Goal: Task Accomplishment & Management: Use online tool/utility

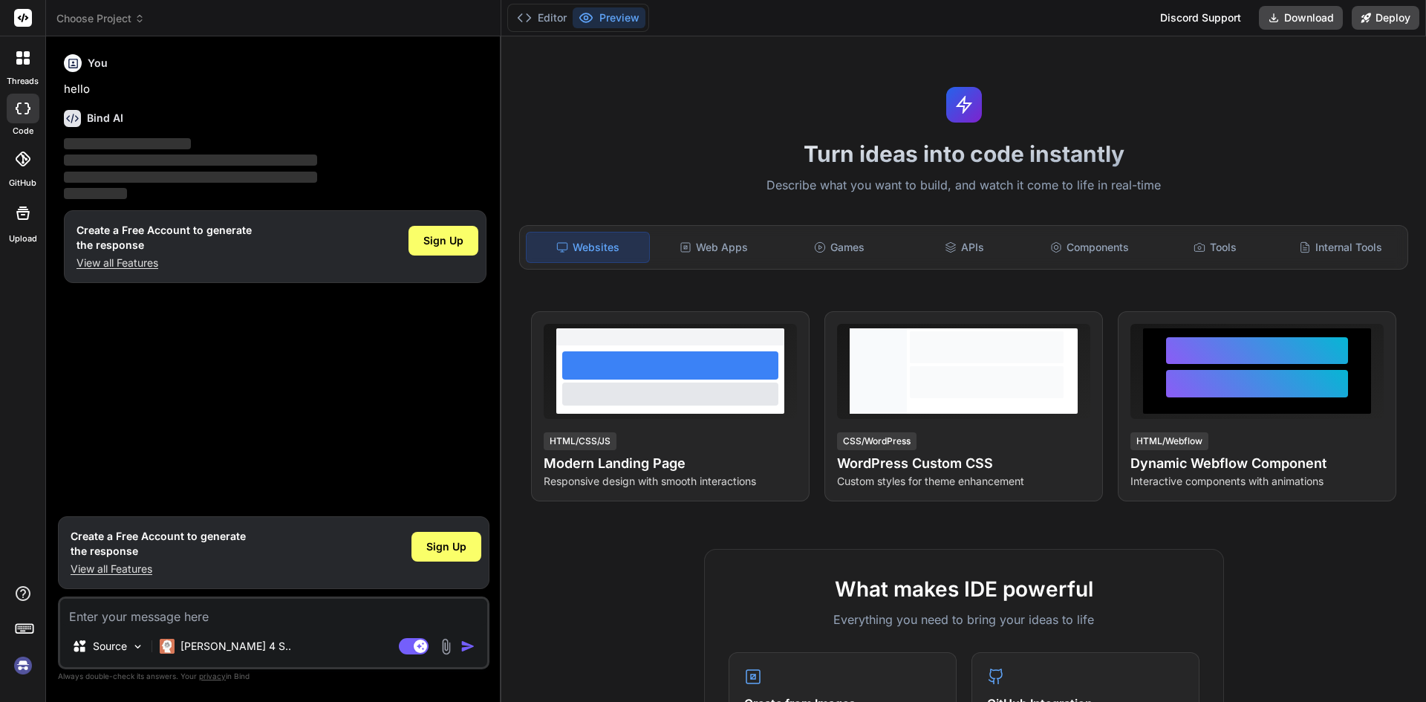
click at [118, 264] on p "View all Features" at bounding box center [164, 263] width 175 height 15
type textarea "x"
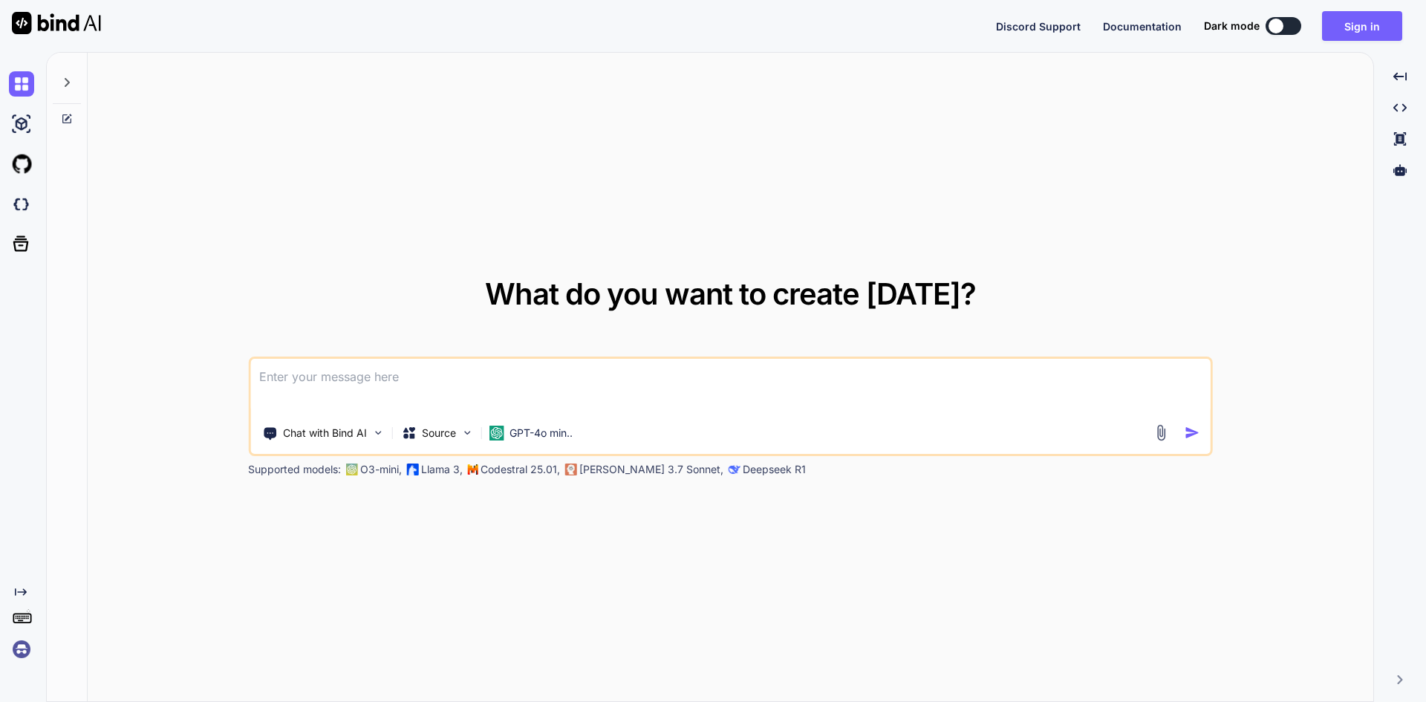
click at [450, 382] on textarea at bounding box center [730, 386] width 961 height 55
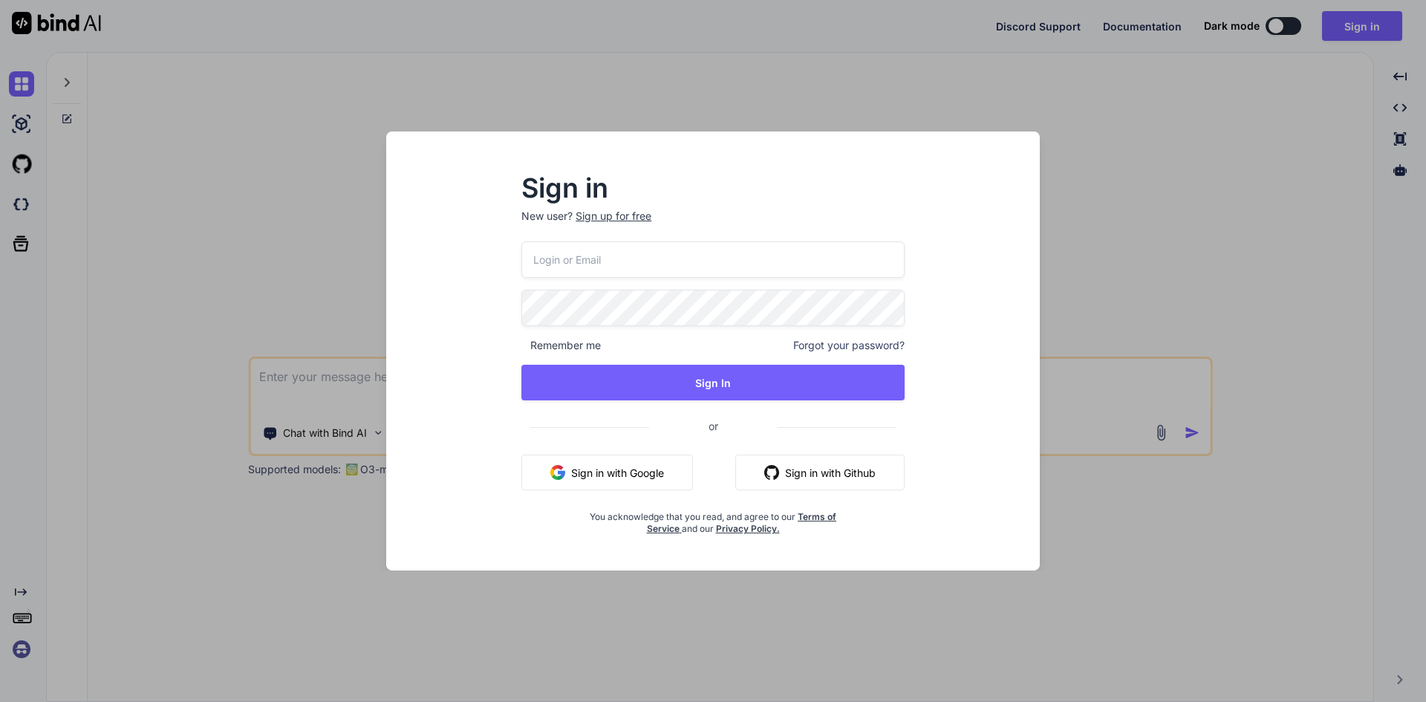
click at [568, 268] on input "email" at bounding box center [712, 259] width 383 height 36
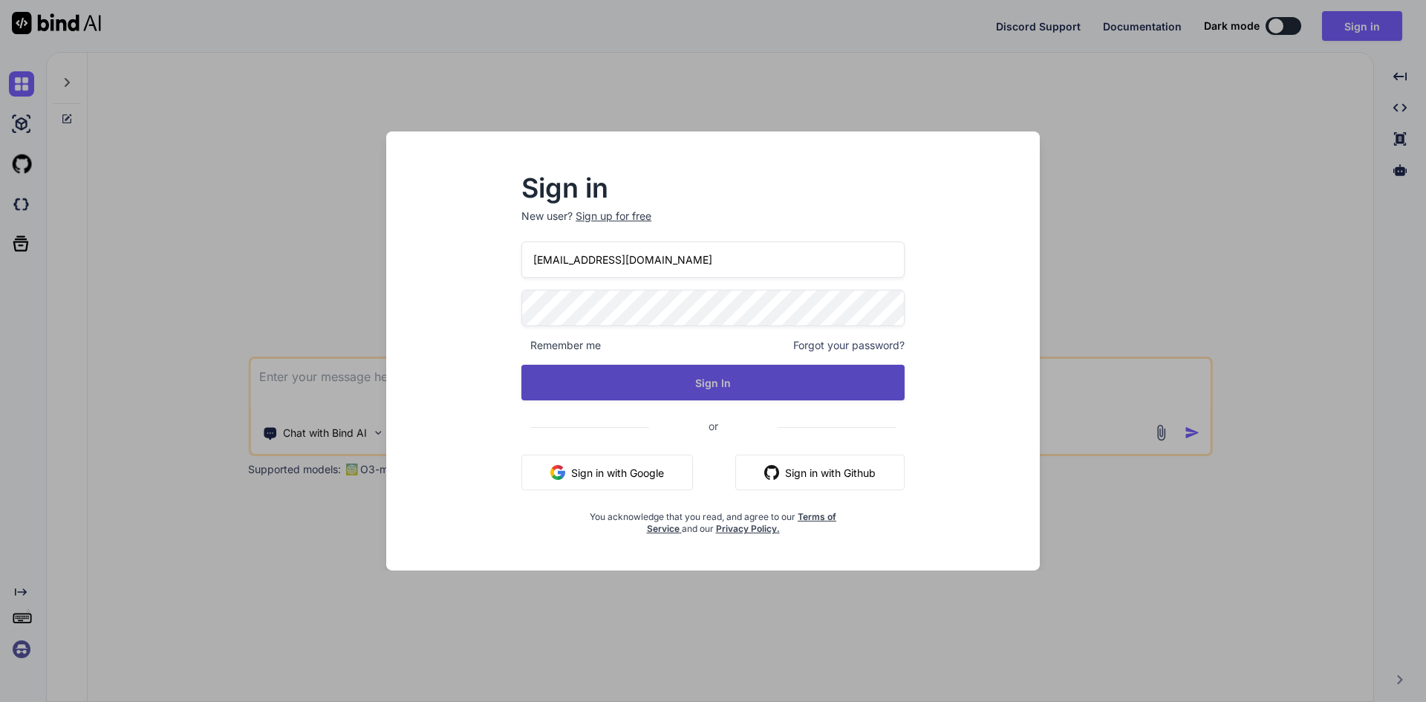
click at [632, 387] on button "Sign In" at bounding box center [712, 383] width 383 height 36
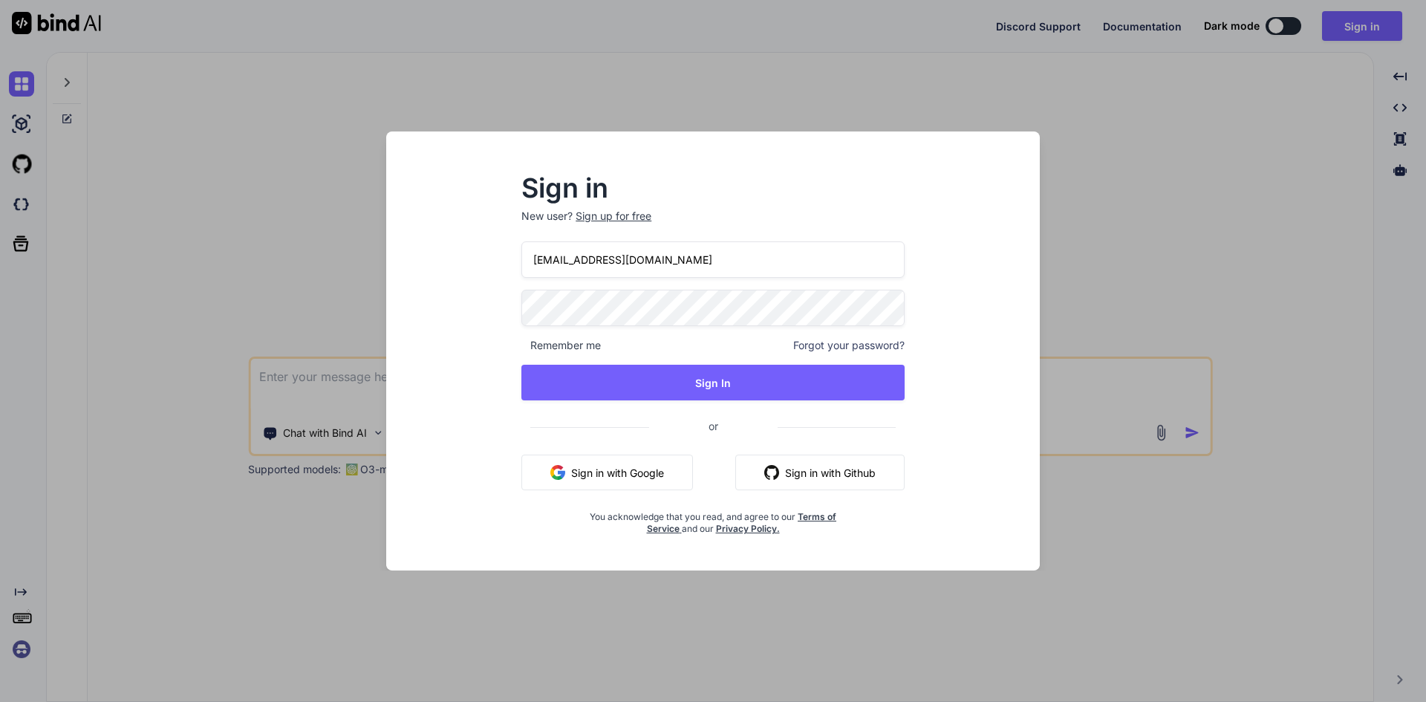
click at [551, 259] on input "deramtech@yopmail.com" at bounding box center [712, 259] width 383 height 36
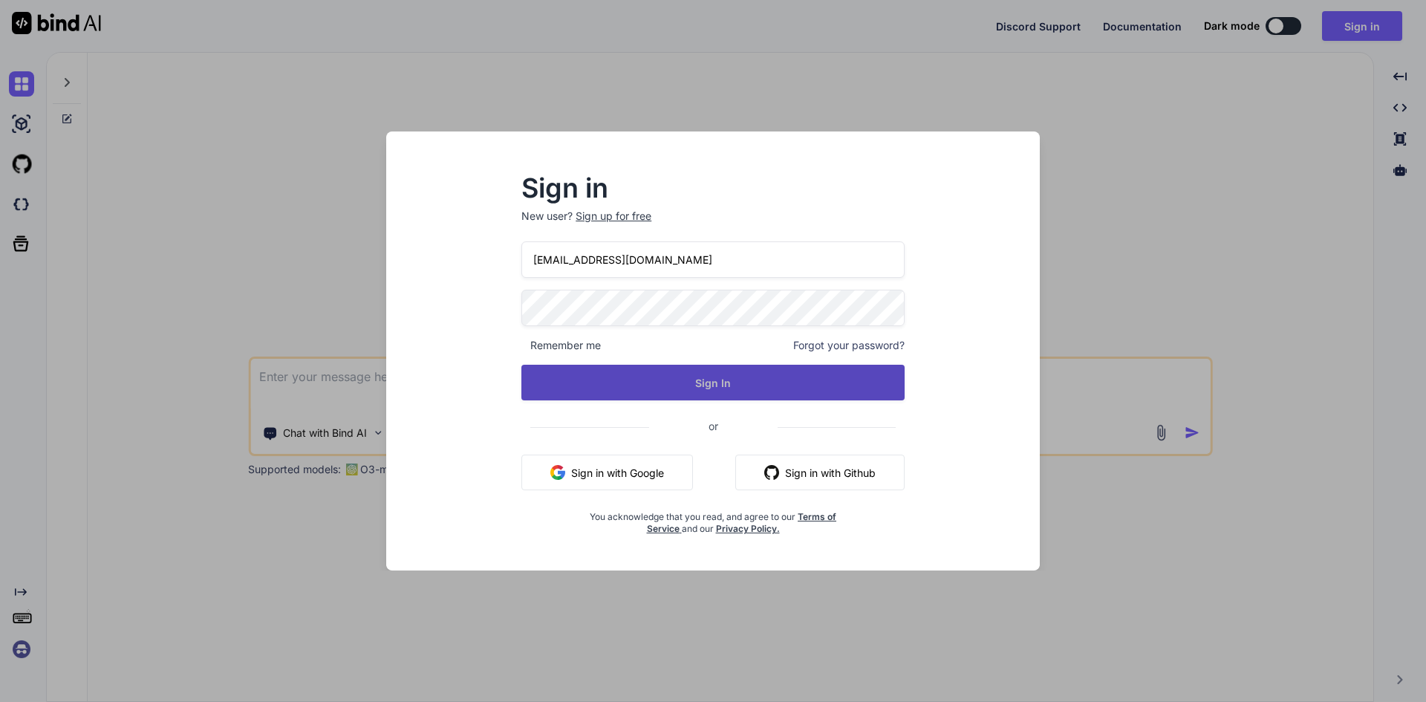
type input "dreamtech@yopmail.com"
click at [615, 384] on button "Sign In" at bounding box center [712, 383] width 383 height 36
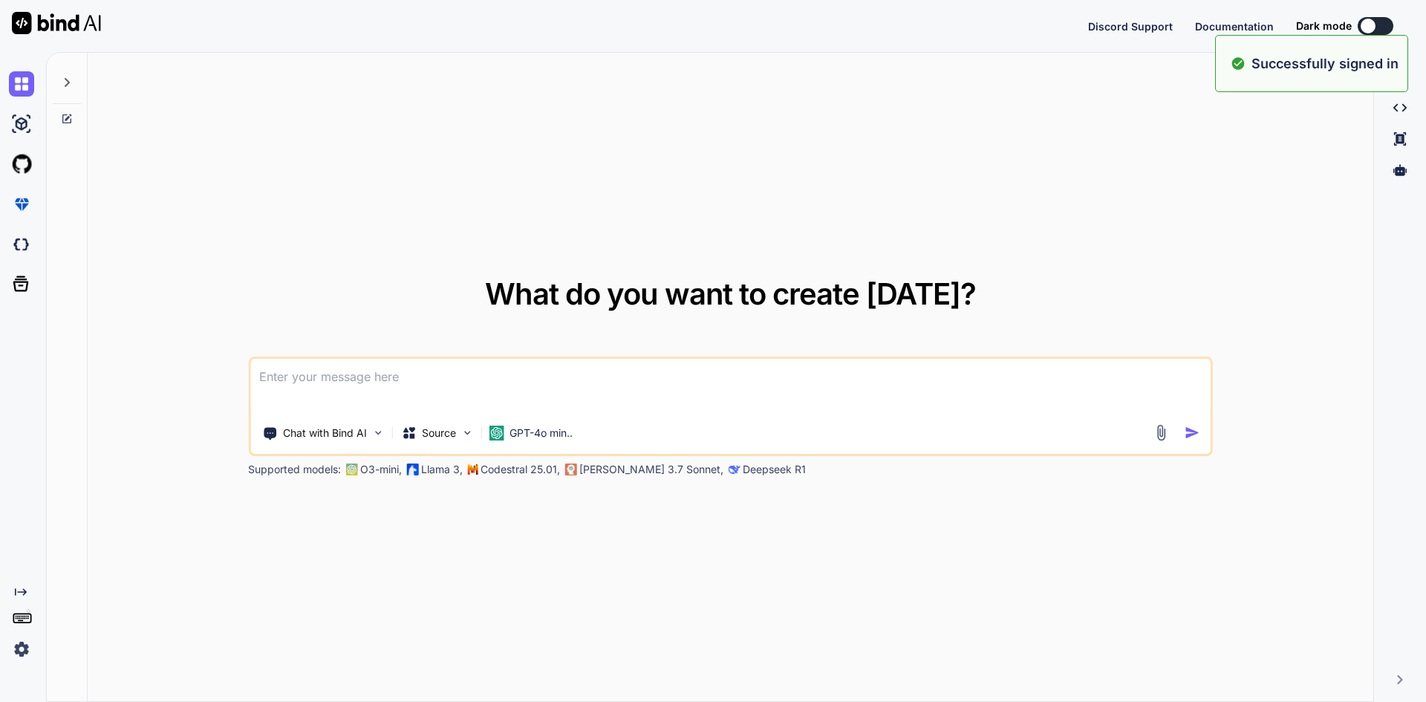
click at [613, 367] on textarea at bounding box center [730, 386] width 961 height 55
type textarea "x"
paste textarea
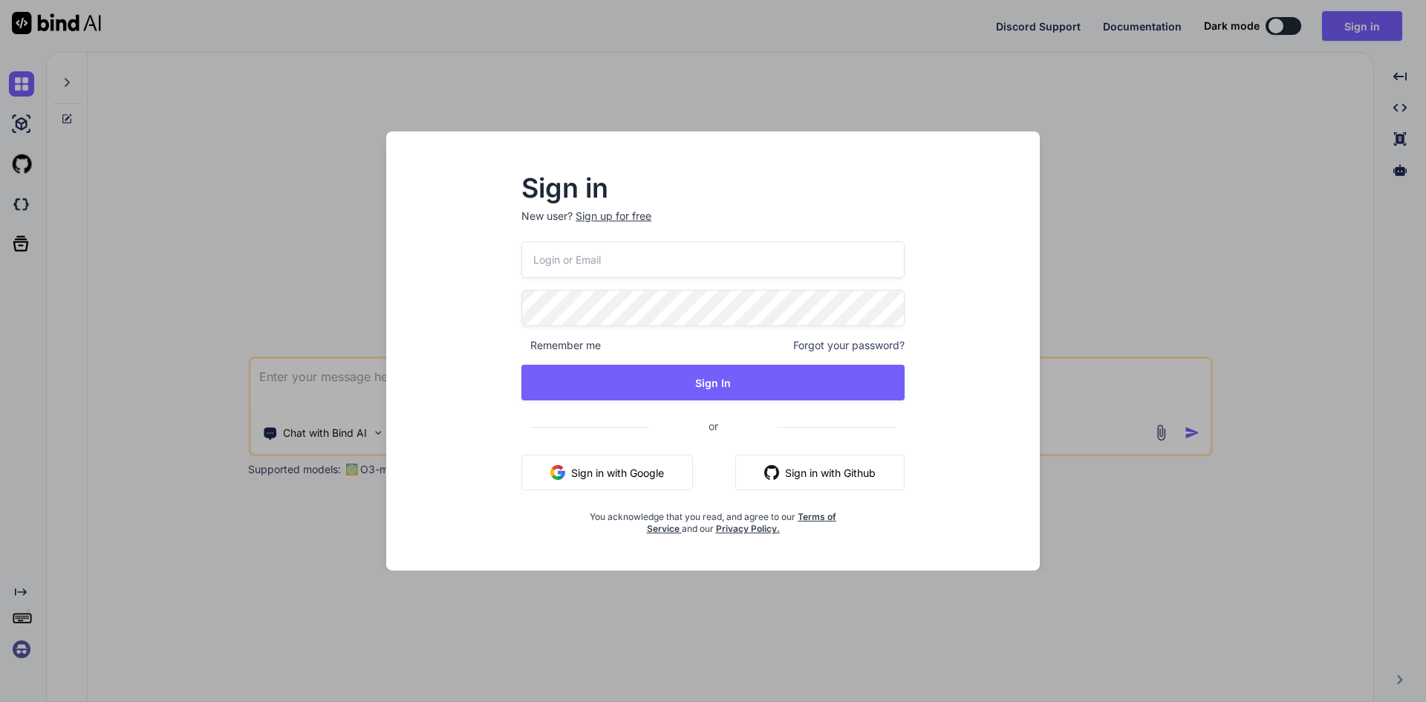
click at [613, 258] on input "email" at bounding box center [712, 259] width 383 height 36
type input "dreamtech@yopmail.com"
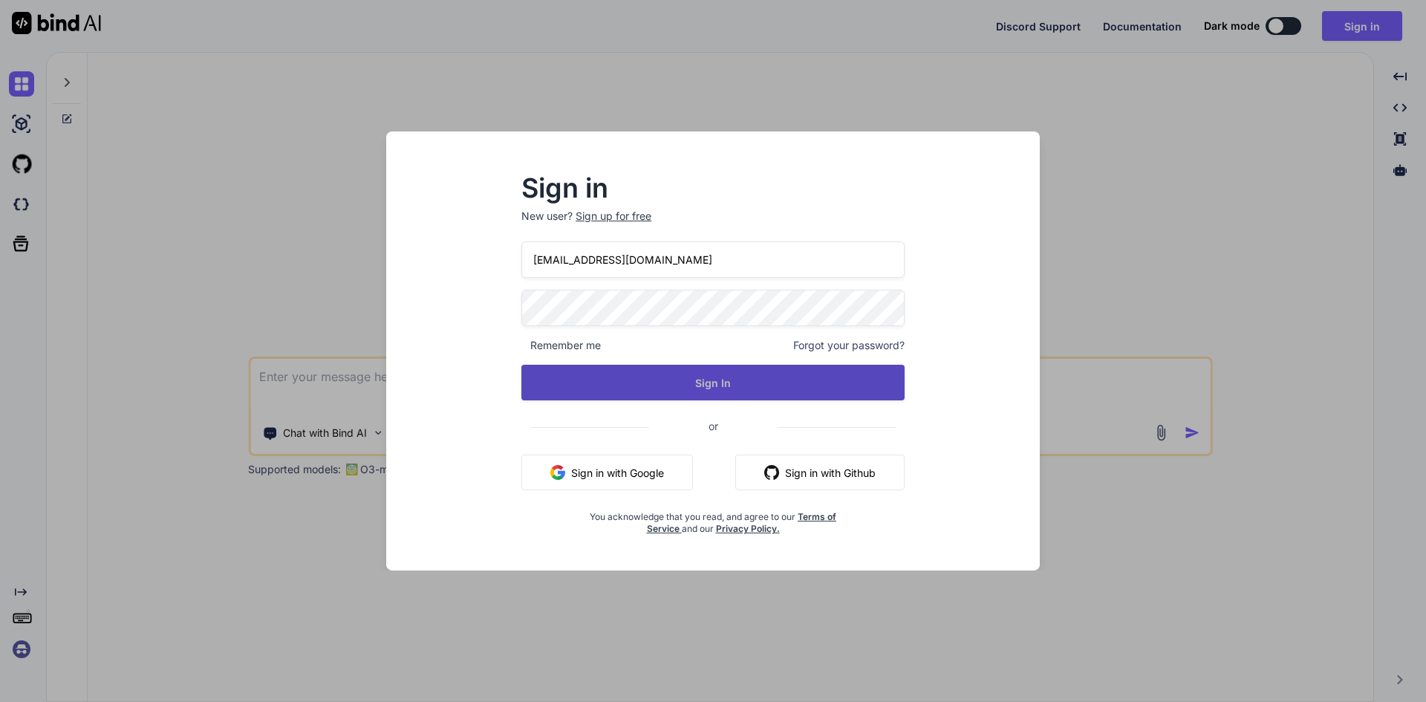
click at [647, 382] on button "Sign In" at bounding box center [712, 383] width 383 height 36
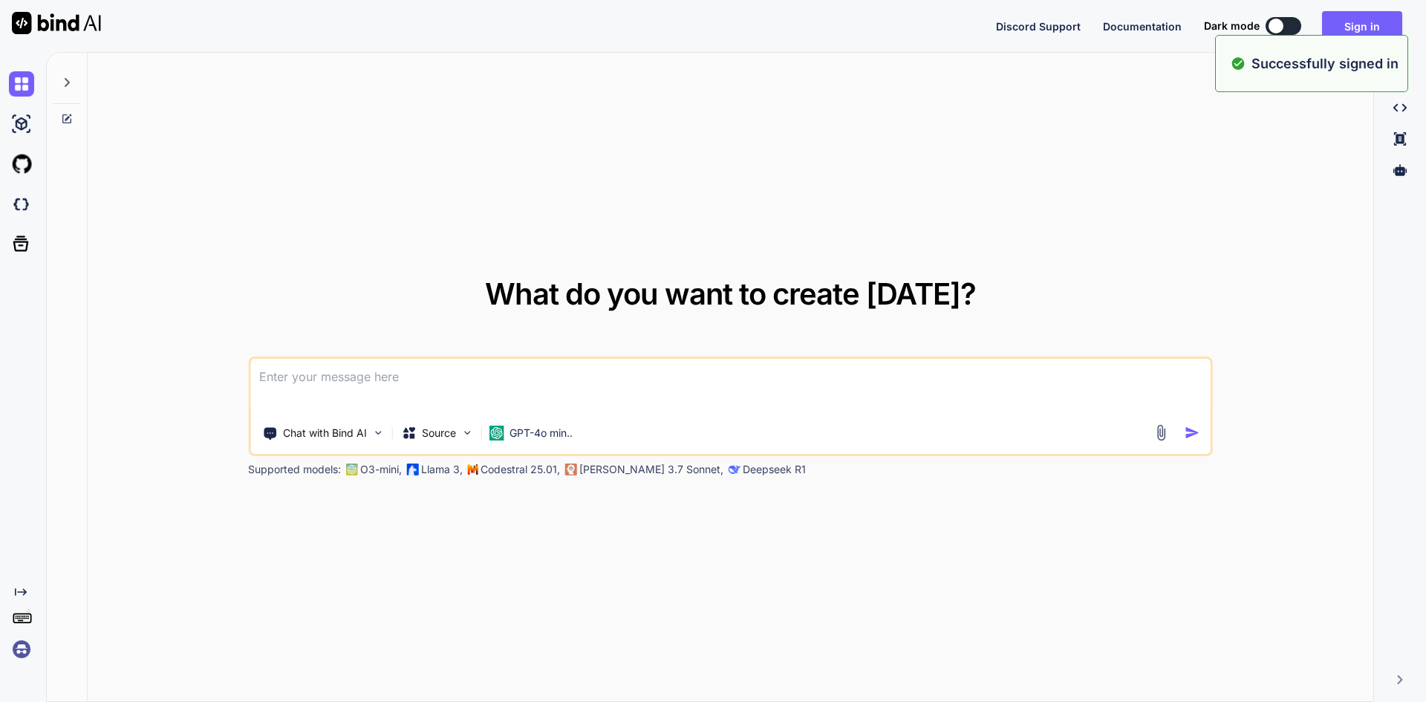
click at [442, 377] on textarea at bounding box center [730, 386] width 961 height 55
type textarea "x"
paste textarea " Worked on implementing logic to export the pdf file for call history page.  …"
type textarea " Worked on implementing logic to export the pdf file for call history page.  …"
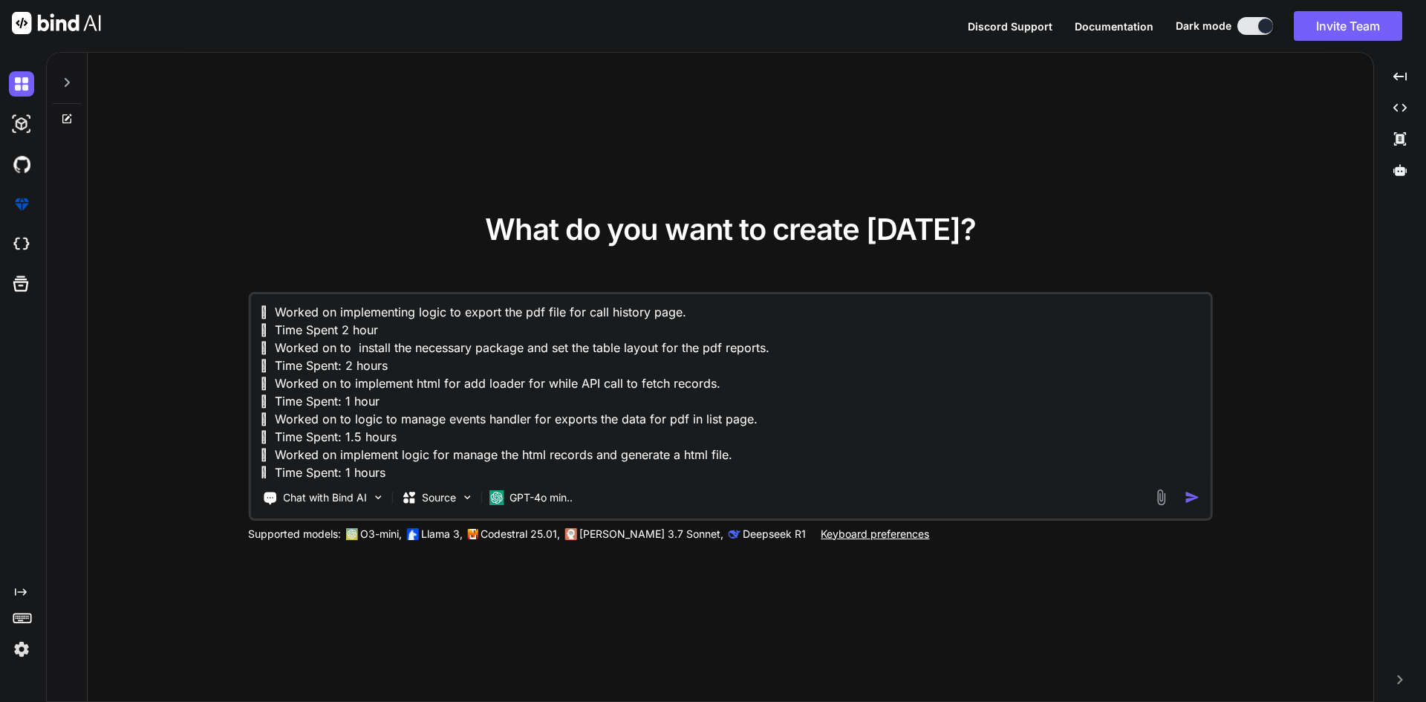
scroll to position [92, 0]
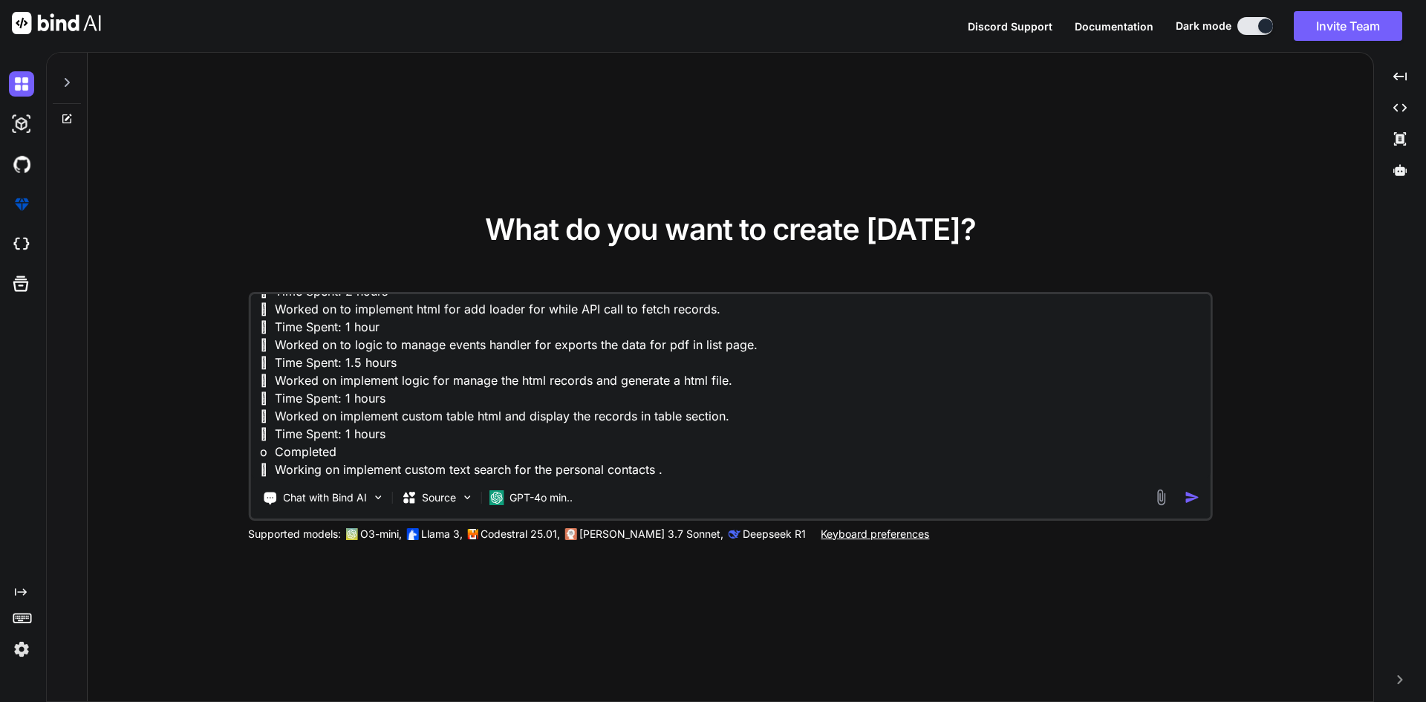
type textarea "x"
type textarea " Worked on implementing logic to export the pdf file for call history page.  …"
type textarea "x"
type textarea " Worked on implementing logic to export the pdf file for call history page.  …"
click at [686, 457] on textarea " Worked on implementing logic to export the pdf file for call history page.  …" at bounding box center [730, 386] width 961 height 184
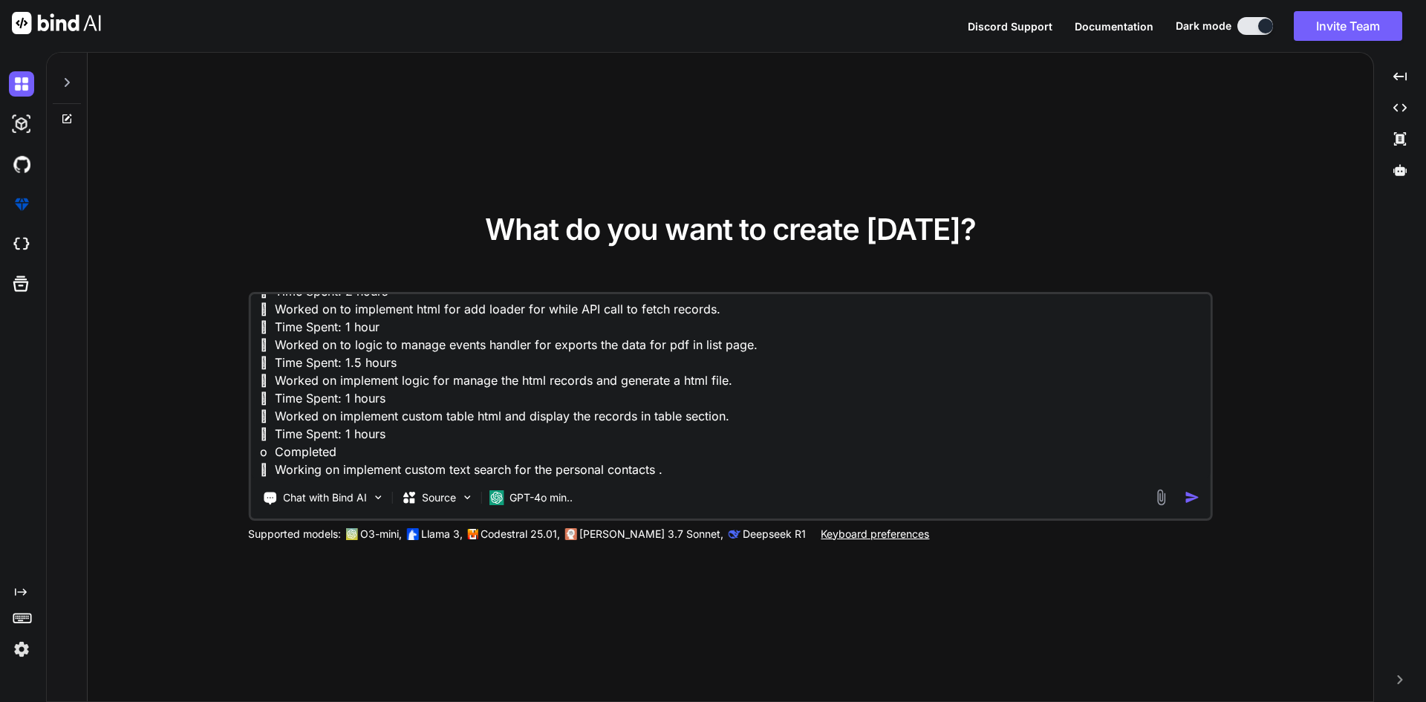
type textarea "x"
type textarea " Worked on implementing logic to export the pdf file for call history page.  …"
type textarea "x"
type textarea " Worked on implementing logic to export the pdf file for call history page.  …"
type textarea "x"
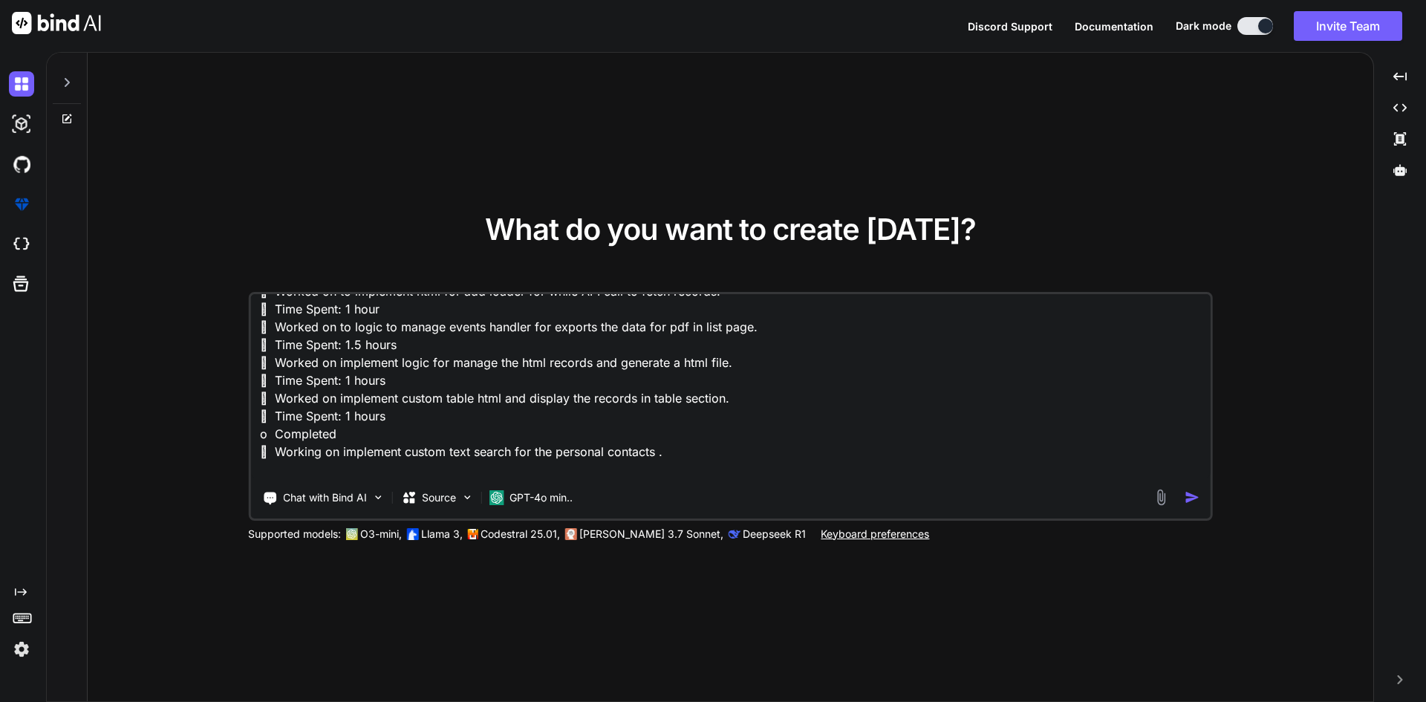
type textarea " Worked on implementing logic to export the pdf file for call history page.  …"
type textarea "x"
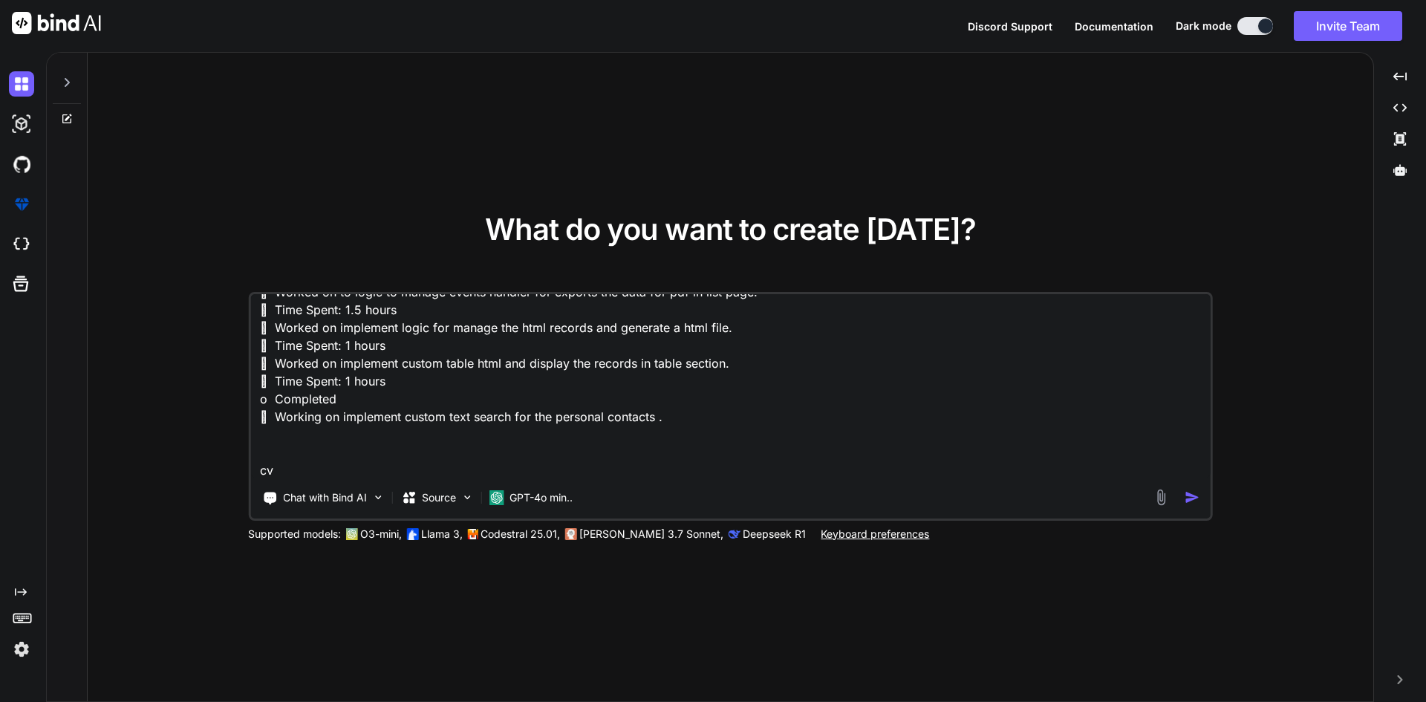
type textarea " Worked on implementing logic to export the pdf file for call history page.  …"
type textarea "x"
type textarea " Worked on implementing logic to export the pdf file for call history page.  …"
type textarea "x"
type textarea " Worked on implementing logic to export the pdf file for call history page.  …"
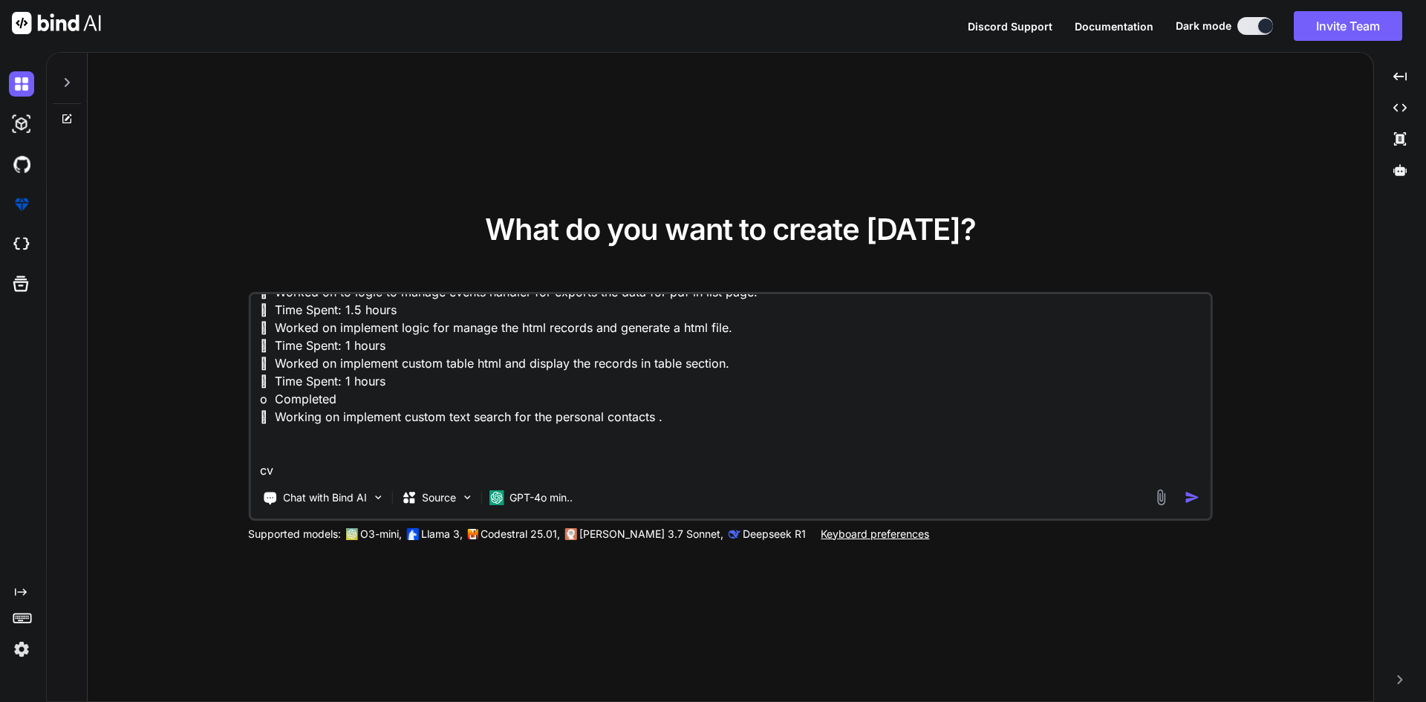
type textarea "x"
type textarea " Worked on implementing logic to export the pdf file for call history page.  …"
type textarea "x"
type textarea " Worked on implementing logic to export the pdf file for call history page.  …"
type textarea "x"
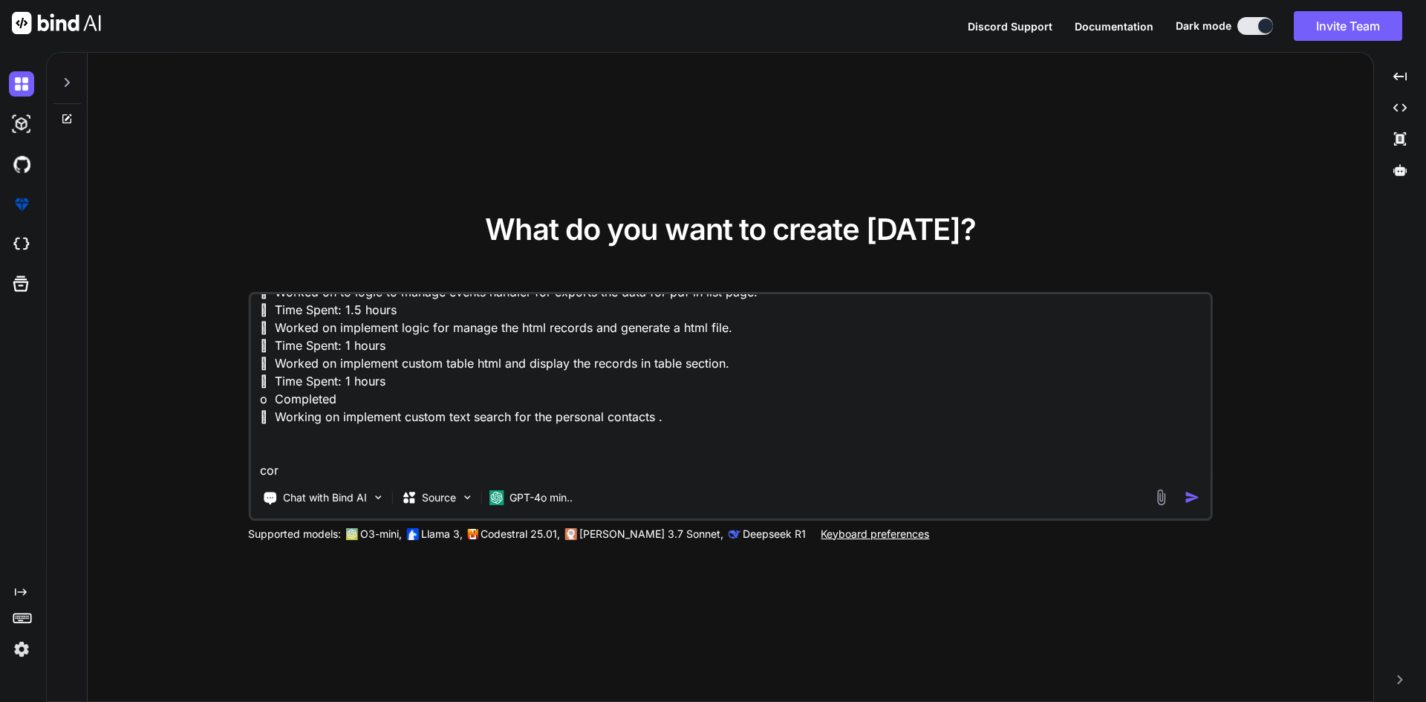
type textarea " Worked on implementing logic to export the pdf file for call history page.  …"
type textarea "x"
type textarea " Worked on implementing logic to export the pdf file for call history page.  …"
type textarea "x"
type textarea " Worked on implementing logic to export the pdf file for call history page.  …"
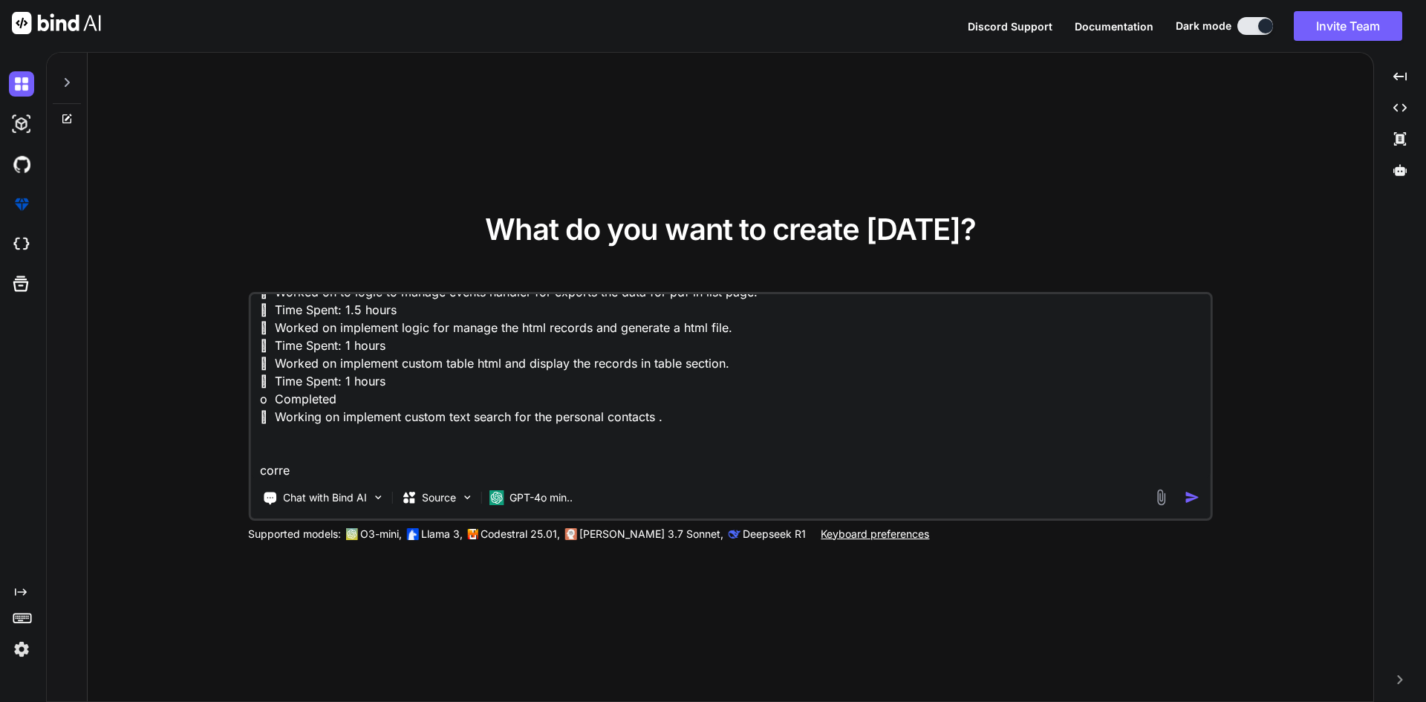
type textarea "x"
type textarea " Worked on implementing logic to export the pdf file for call history page.  …"
type textarea "x"
type textarea " Worked on implementing logic to export the pdf file for call history page.  …"
type textarea "x"
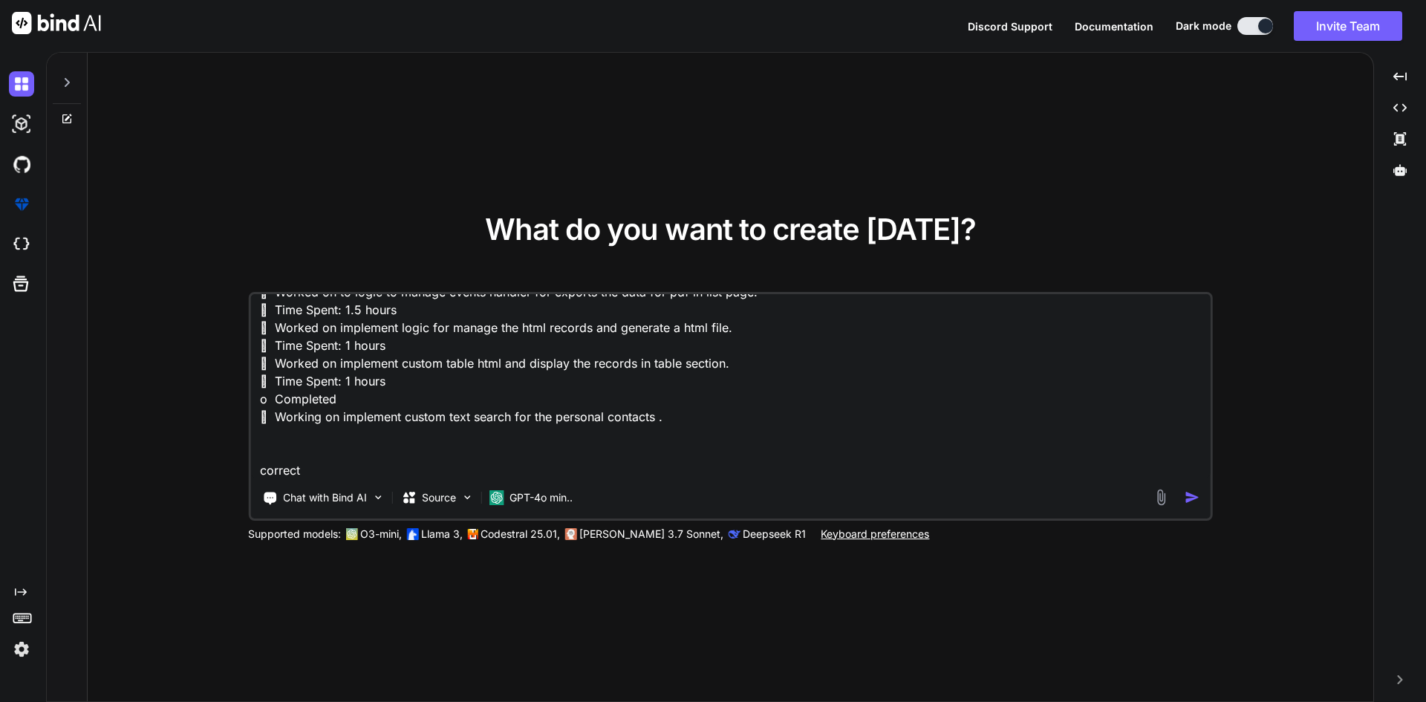
type textarea " Worked on implementing logic to export the pdf file for call history page.  …"
type textarea "x"
type textarea " Worked on implementing logic to export the pdf file for call history page.  …"
type textarea "x"
type textarea " Worked on implementing logic to export the pdf file for call history page.  …"
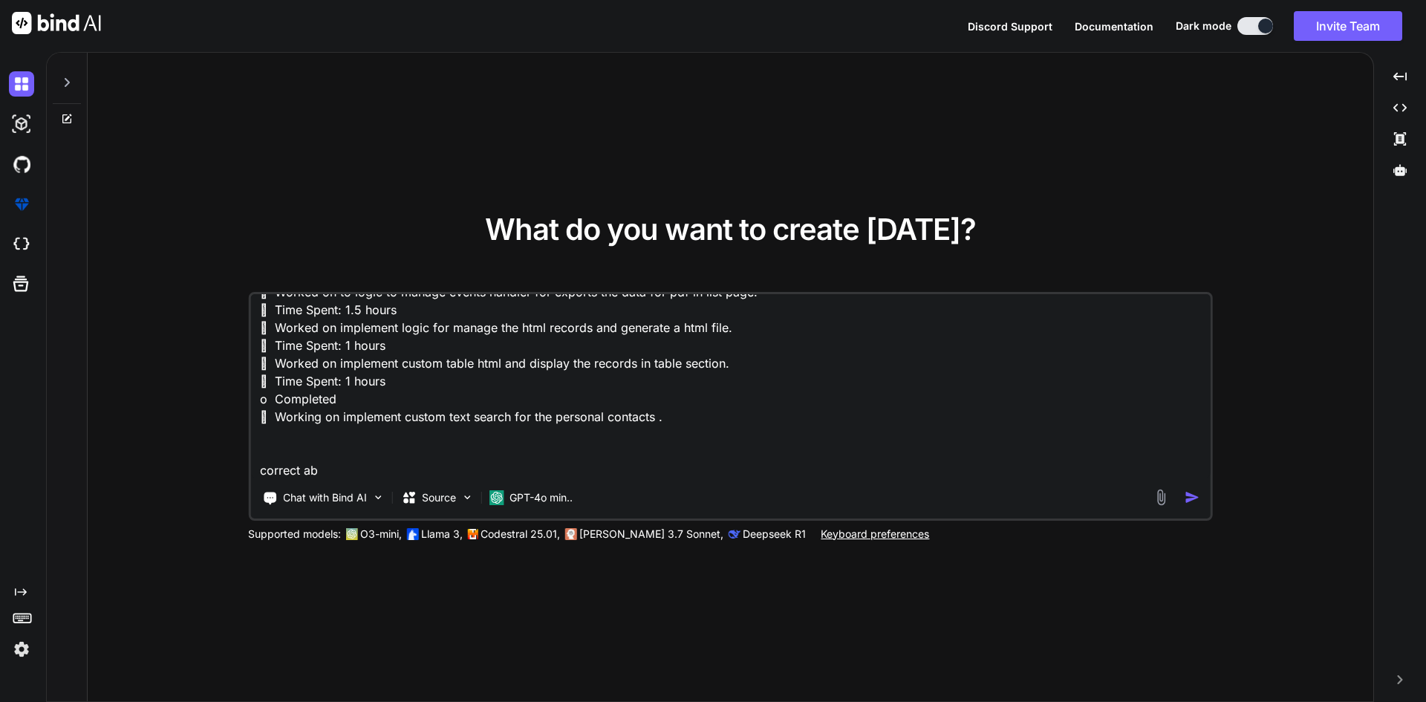
type textarea "x"
type textarea " Worked on implementing logic to export the pdf file for call history page.  …"
type textarea "x"
type textarea " Worked on implementing logic to export the pdf file for call history page.  …"
type textarea "x"
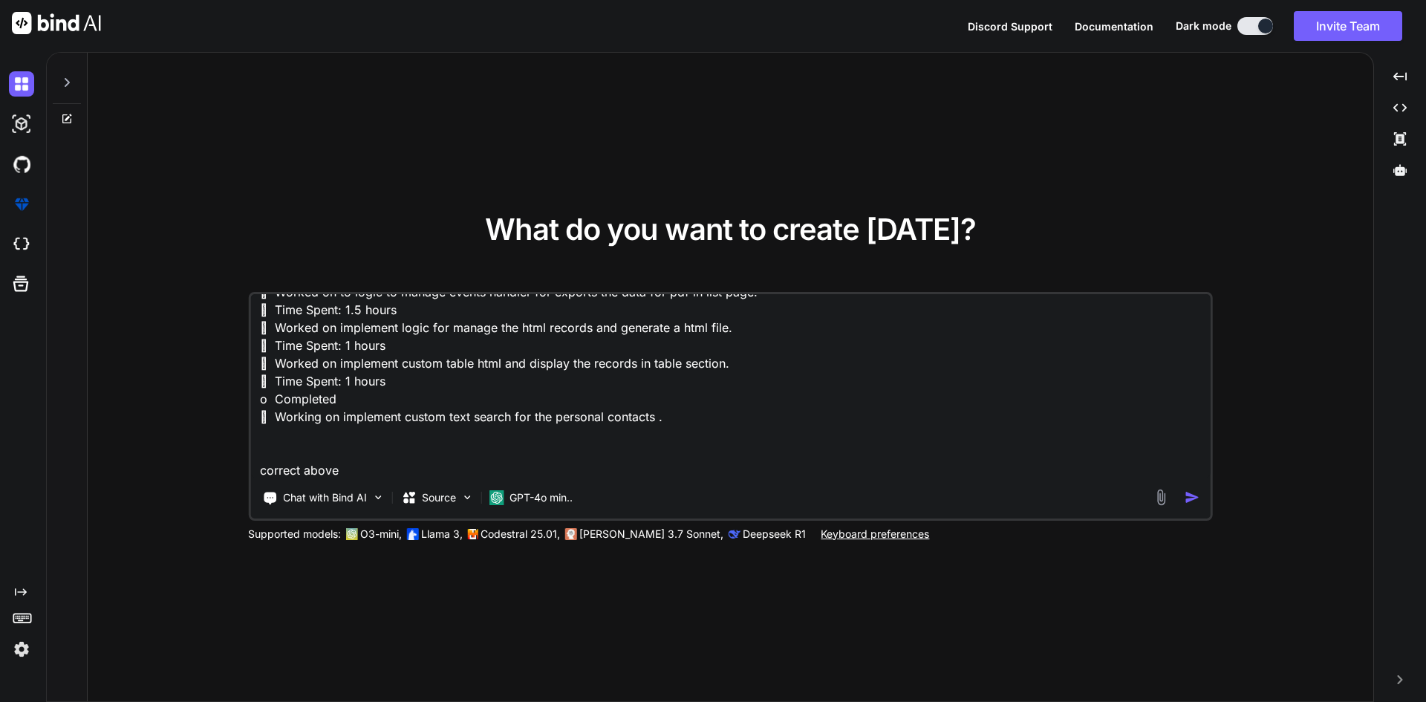
type textarea " Worked on implementing logic to export the pdf file for call history page.  …"
type textarea "x"
type textarea " Worked on implementing logic to export the pdf file for call history page.  …"
type textarea "x"
type textarea " Worked on implementing logic to export the pdf file for call history page.  …"
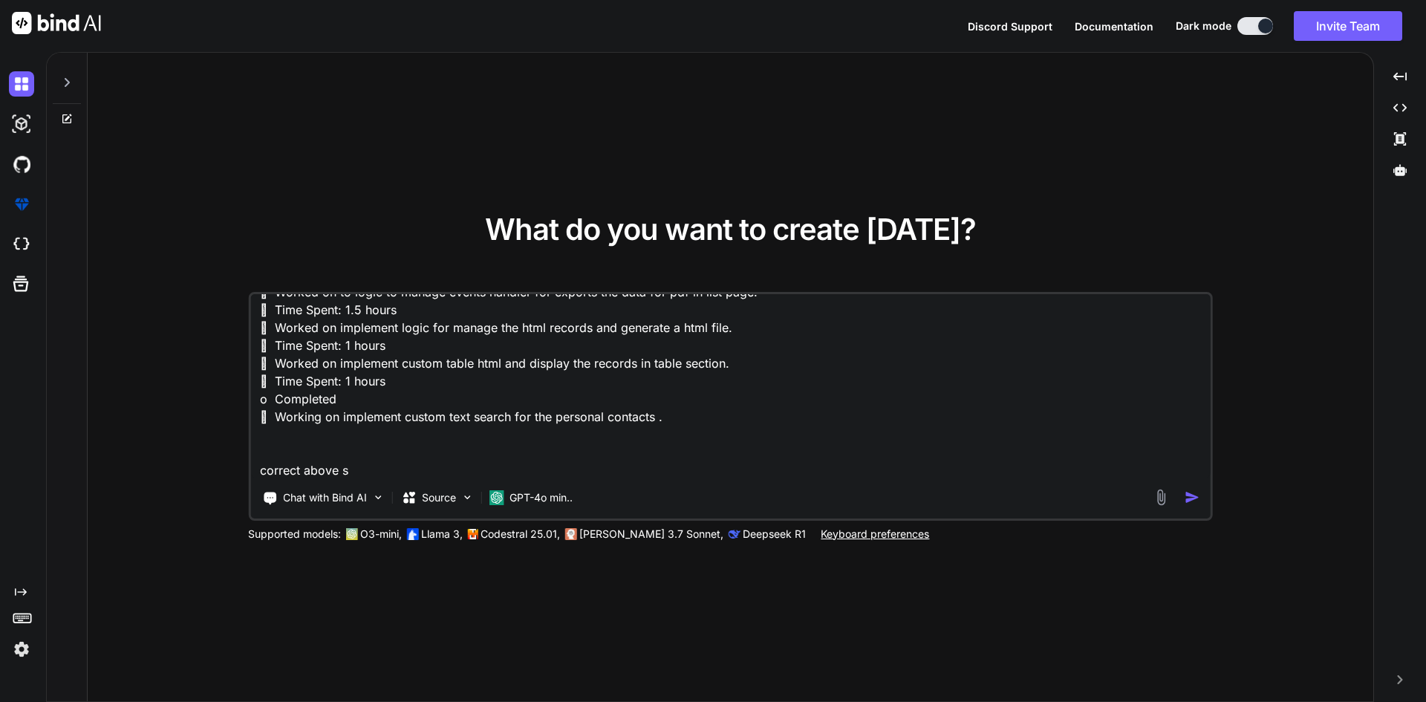
type textarea "x"
type textarea " Worked on implementing logic to export the pdf file for call history page.  …"
type textarea "x"
type textarea " Worked on implementing logic to export the pdf file for call history page.  …"
type textarea "x"
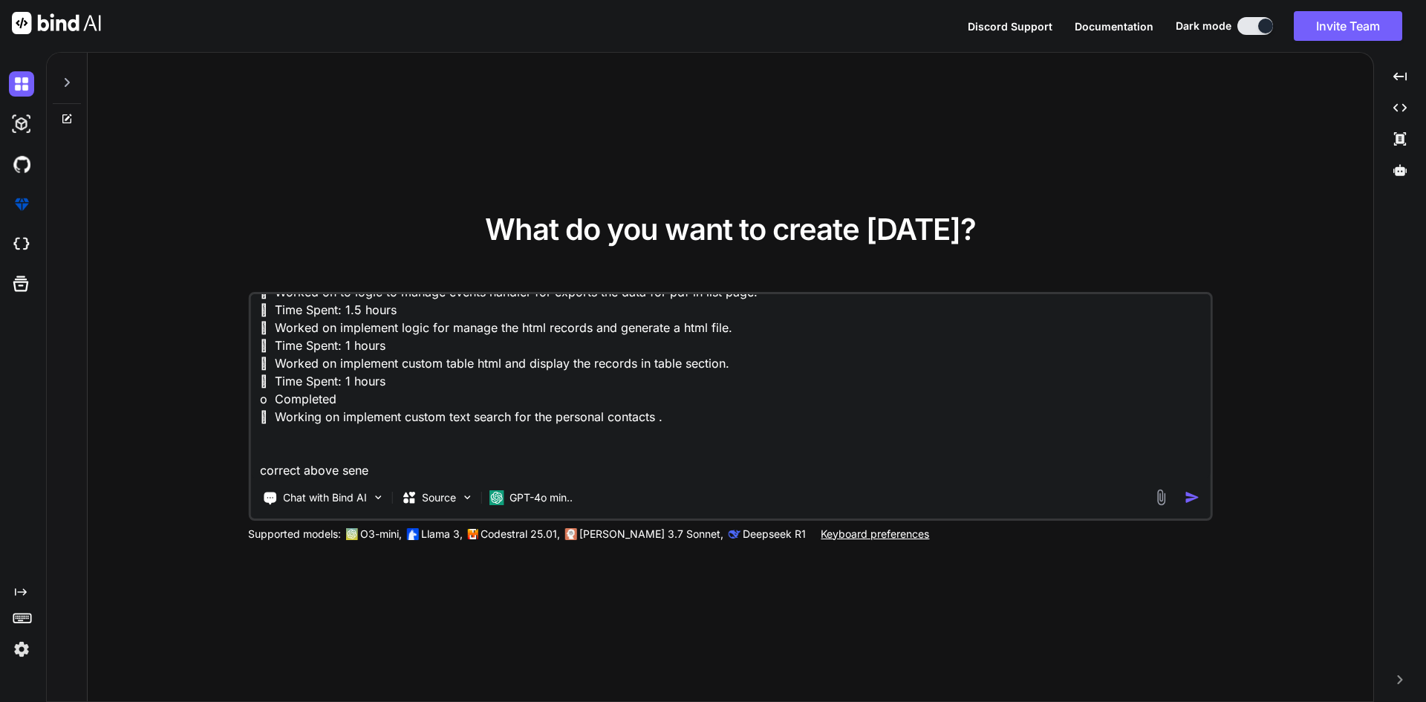
type textarea " Worked on implementing logic to export the pdf file for call history page.  …"
type textarea "x"
type textarea " Worked on implementing logic to export the pdf file for call history page.  …"
type textarea "x"
type textarea " Worked on implementing logic to export the pdf file for call history page.  …"
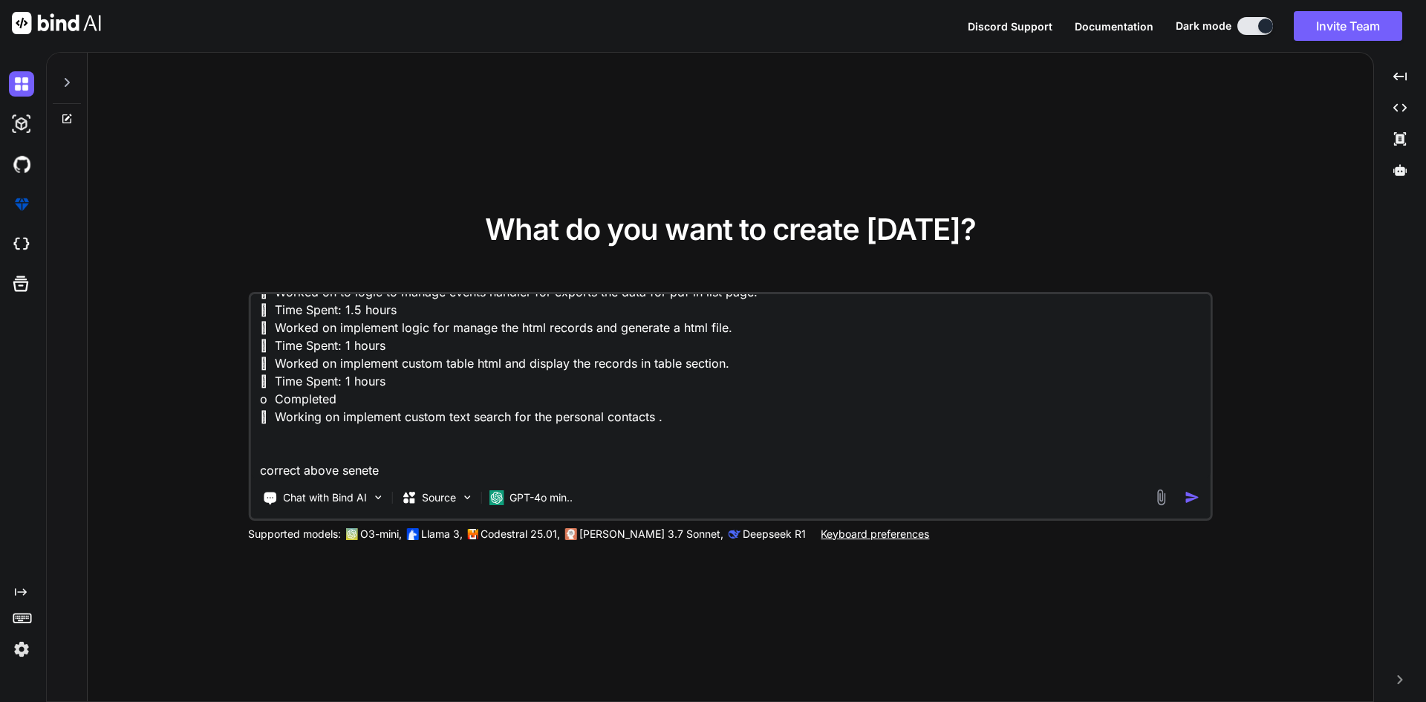
type textarea "x"
type textarea " Worked on implementing logic to export the pdf file for call history page.  …"
type textarea "x"
type textarea " Worked on implementing logic to export the pdf file for call history page.  …"
type textarea "x"
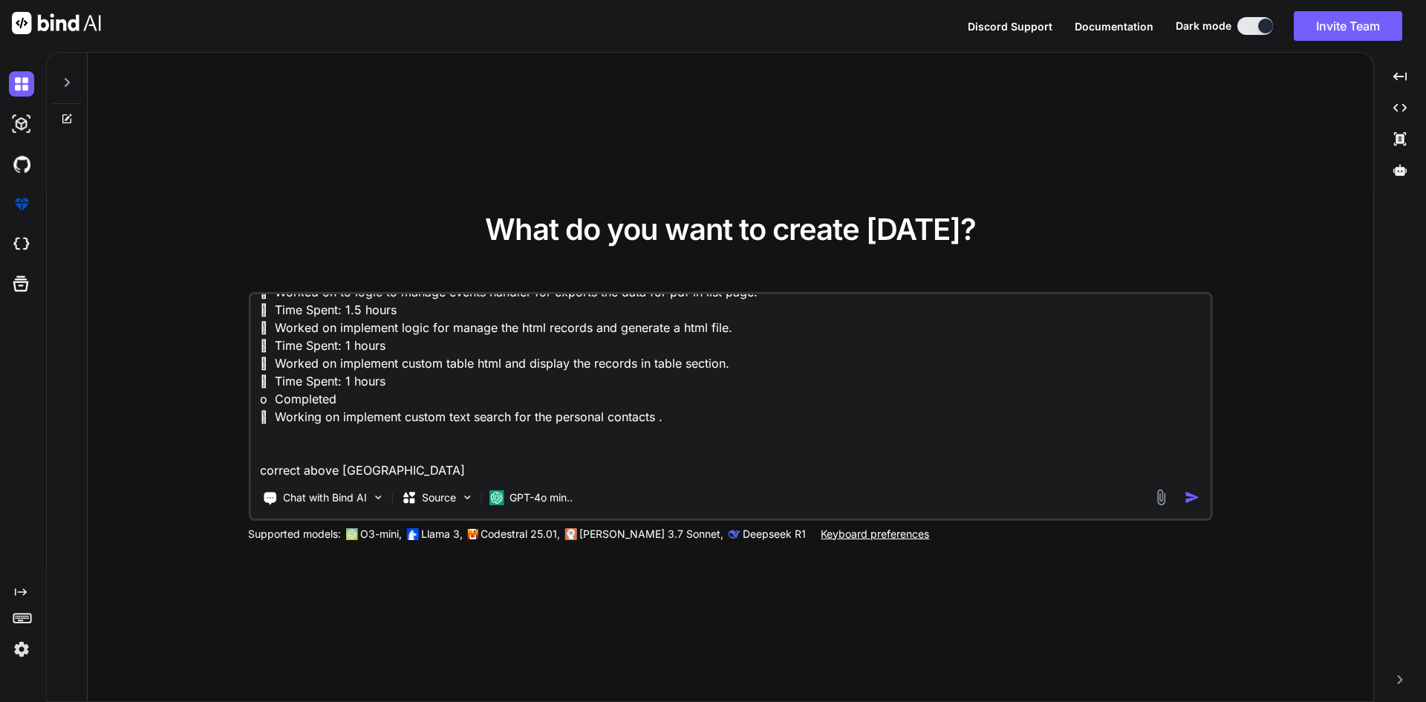
type textarea " Worked on implementing logic to export the pdf file for call history page.  …"
type textarea "x"
type textarea " Worked on implementing logic to export the pdf file for call history page.  …"
type textarea "x"
type textarea " Worked on implementing logic to export the pdf file for call history page.  …"
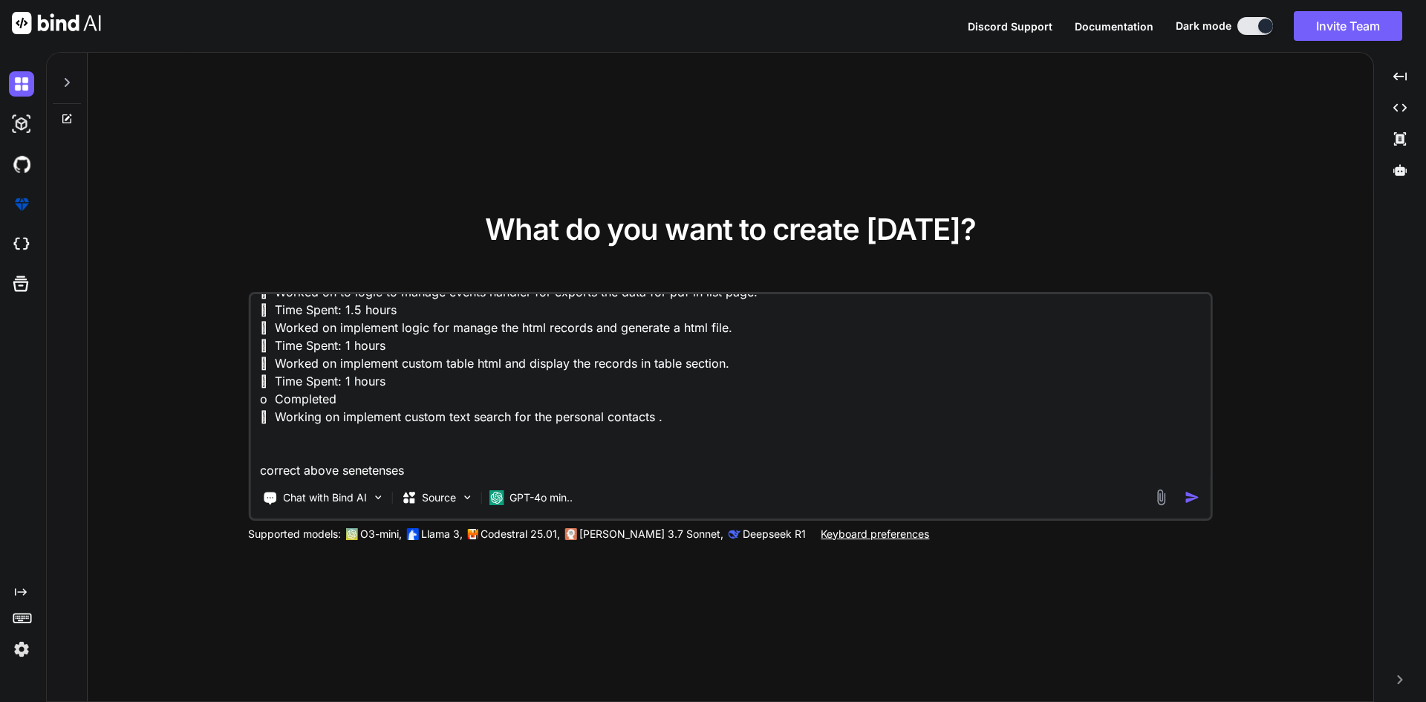
type textarea "x"
type textarea " Worked on implementing logic to export the pdf file for call history page.  …"
type textarea "x"
type textarea " Worked on implementing logic to export the pdf file for call history page.  …"
type textarea "x"
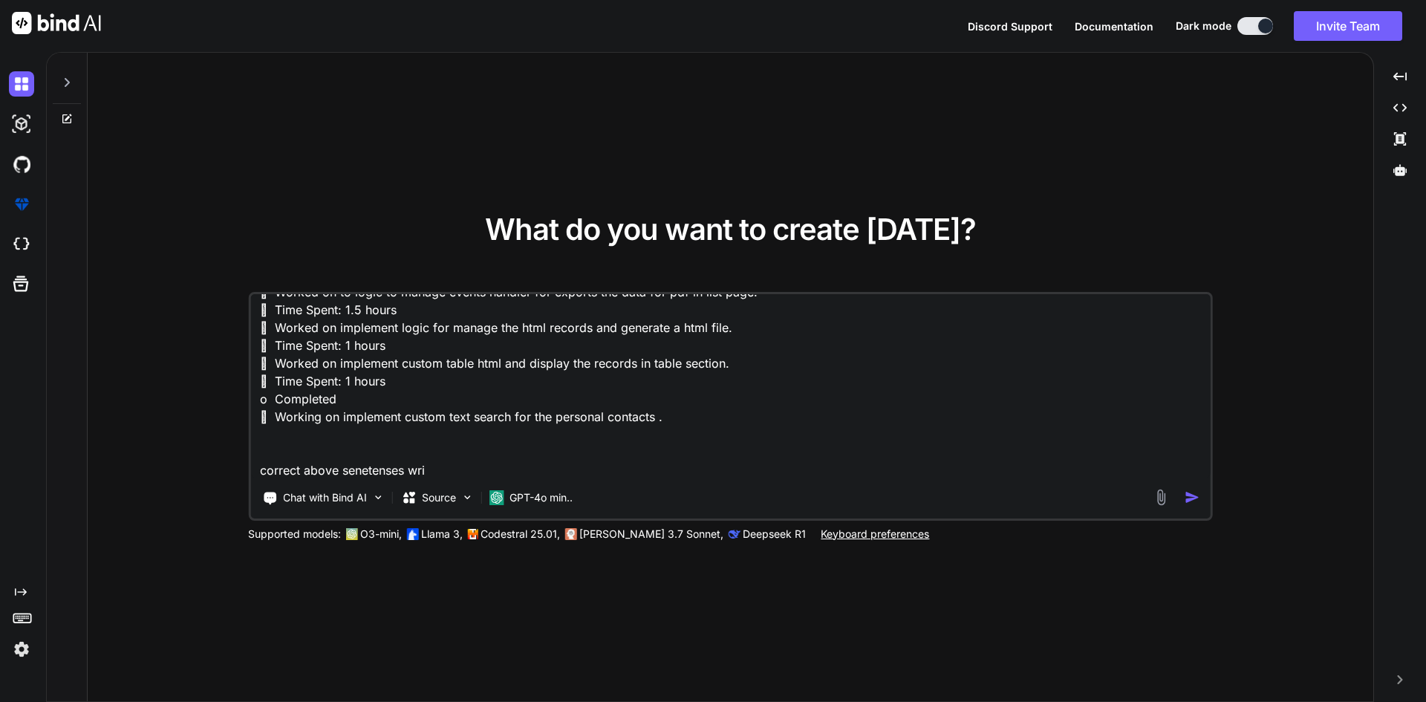
type textarea " Worked on implementing logic to export the pdf file for call history page.  …"
type textarea "x"
type textarea " Worked on implementing logic to export the pdf file for call history page.  …"
type textarea "x"
type textarea " Worked on implementing logic to export the pdf file for call history page.  …"
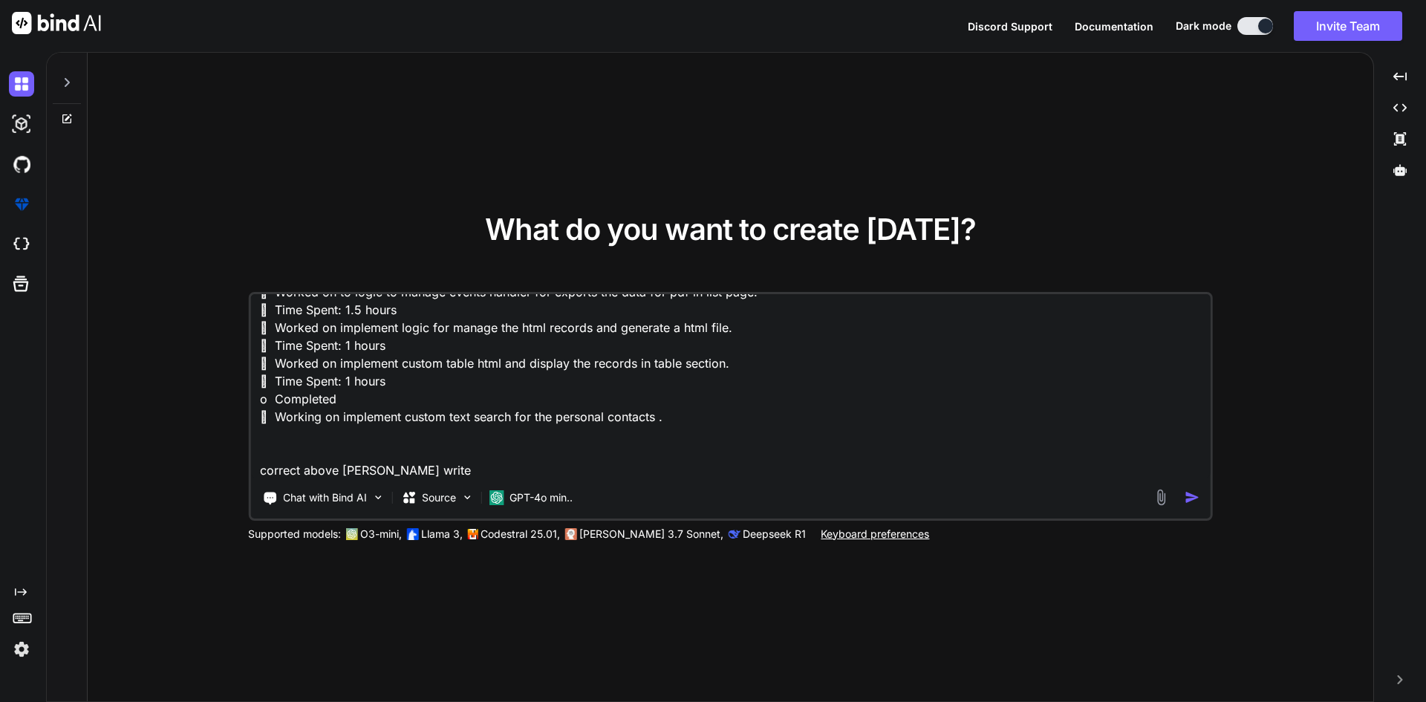
type textarea "x"
type textarea " Worked on implementing logic to export the pdf file for call history page.  …"
type textarea "x"
type textarea " Worked on implementing logic to export the pdf file for call history page.  …"
type textarea "x"
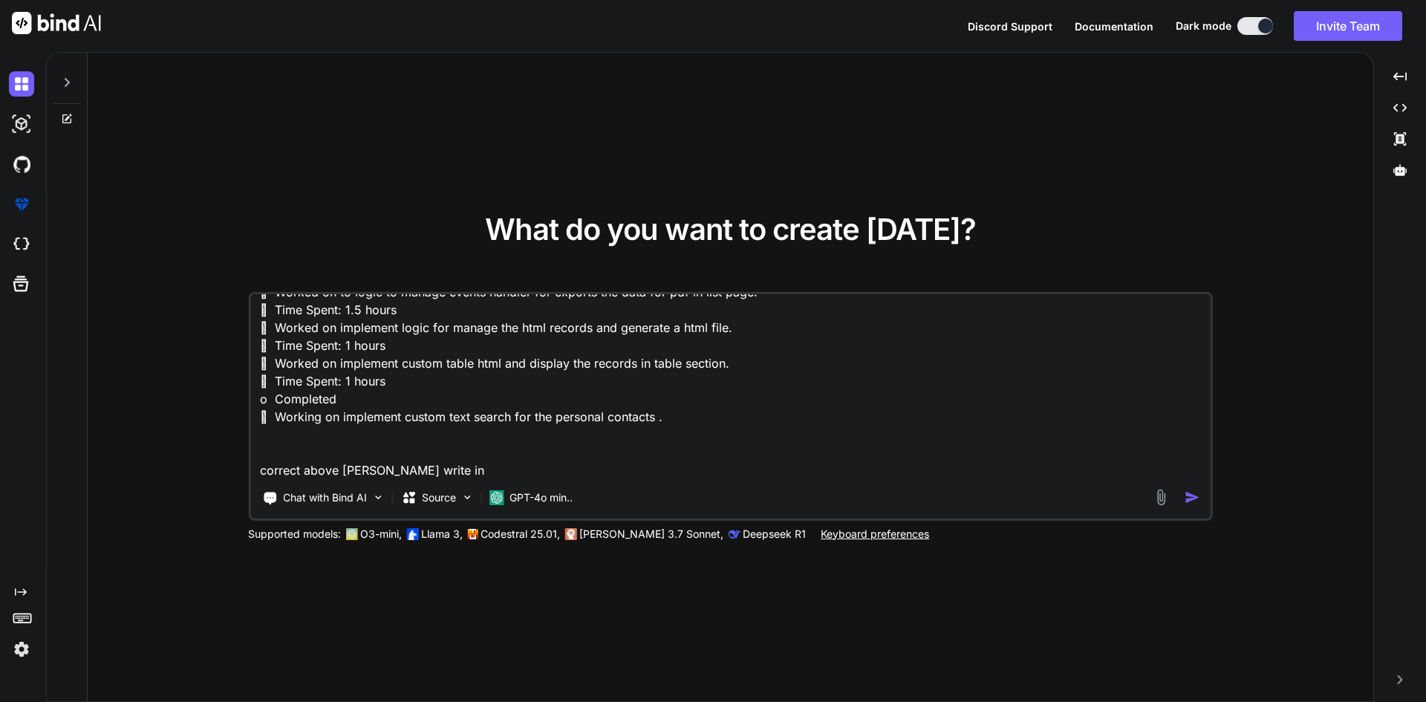
type textarea " Worked on implementing logic to export the pdf file for call history page.  …"
type textarea "x"
type textarea " Worked on implementing logic to export the pdf file for call history page.  …"
type textarea "x"
type textarea " Worked on implementing logic to export the pdf file for call history page.  …"
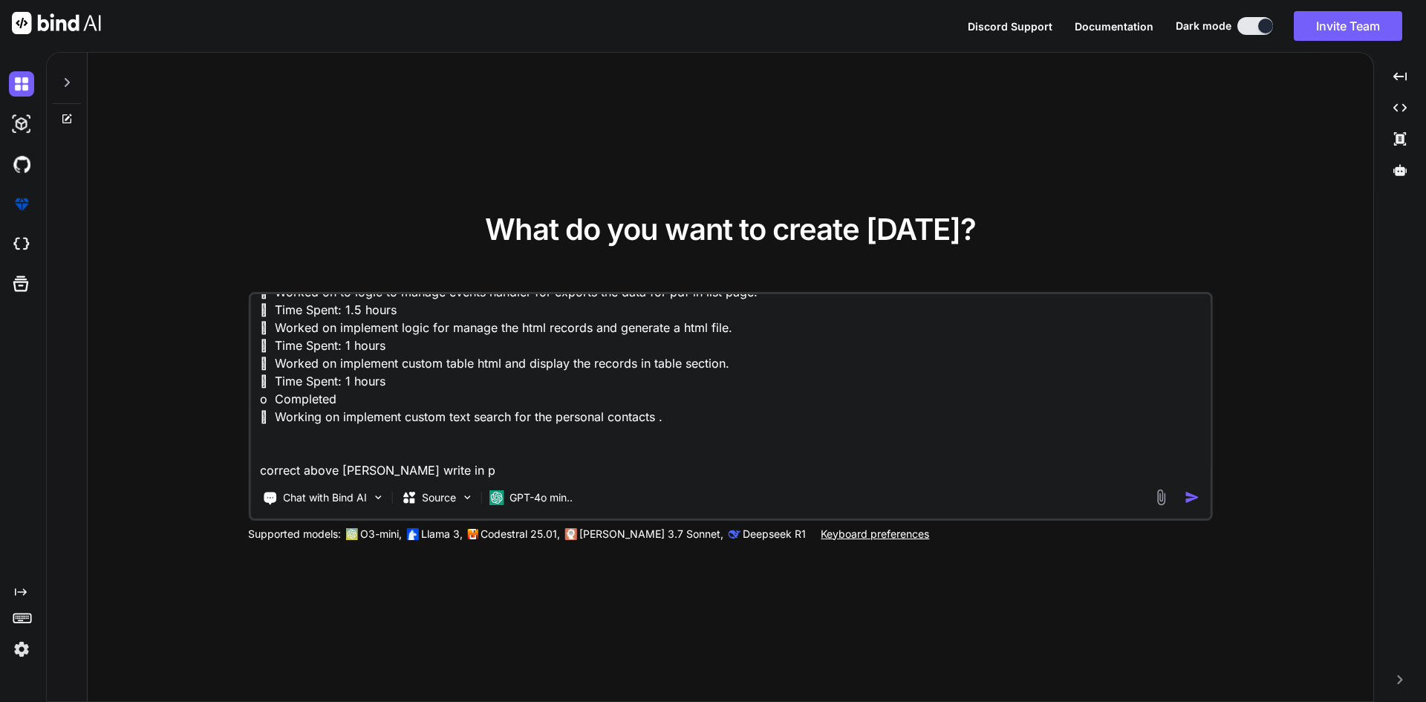
type textarea "x"
type textarea " Worked on implementing logic to export the pdf file for call history page.  …"
type textarea "x"
type textarea " Worked on implementing logic to export the pdf file for call history page.  …"
type textarea "x"
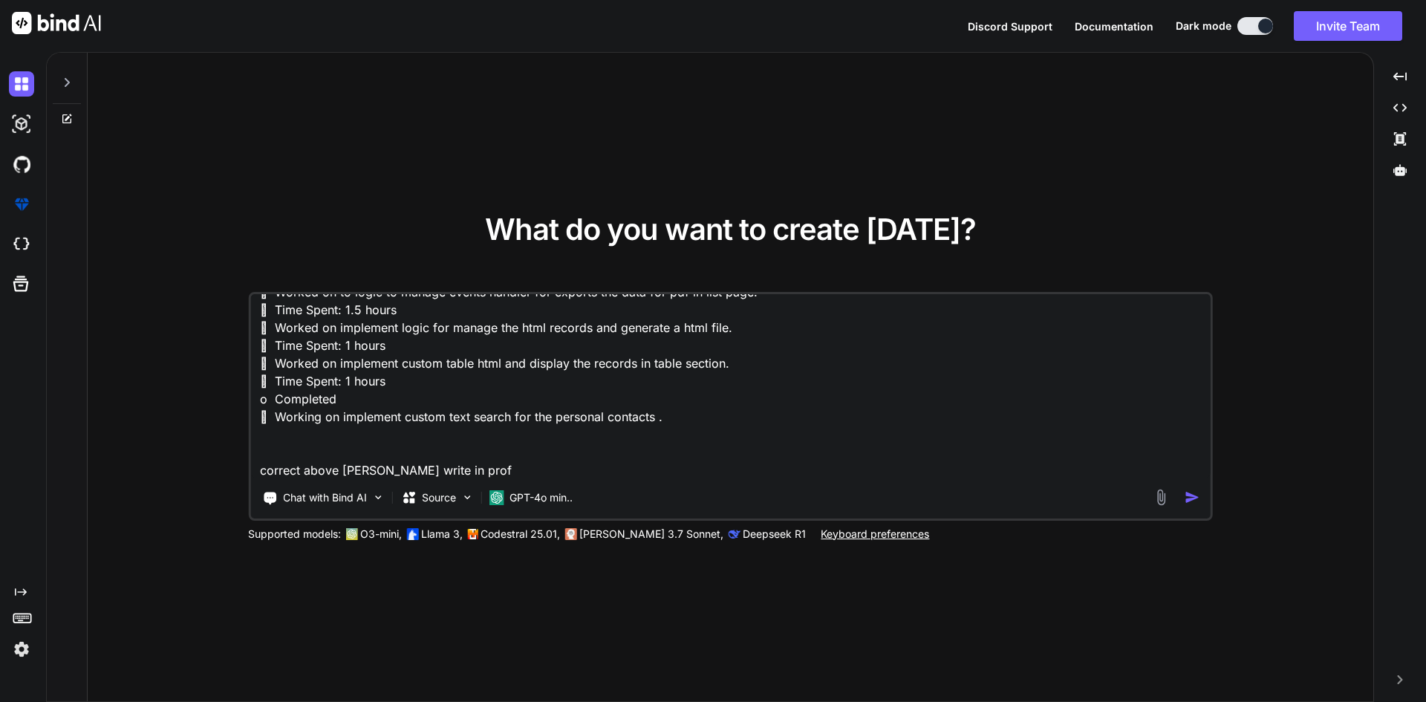
type textarea " Worked on implementing logic to export the pdf file for call history page.  …"
type textarea "x"
type textarea " Worked on implementing logic to export the pdf file for call history page.  …"
type textarea "x"
type textarea " Worked on implementing logic to export the pdf file for call history page.  …"
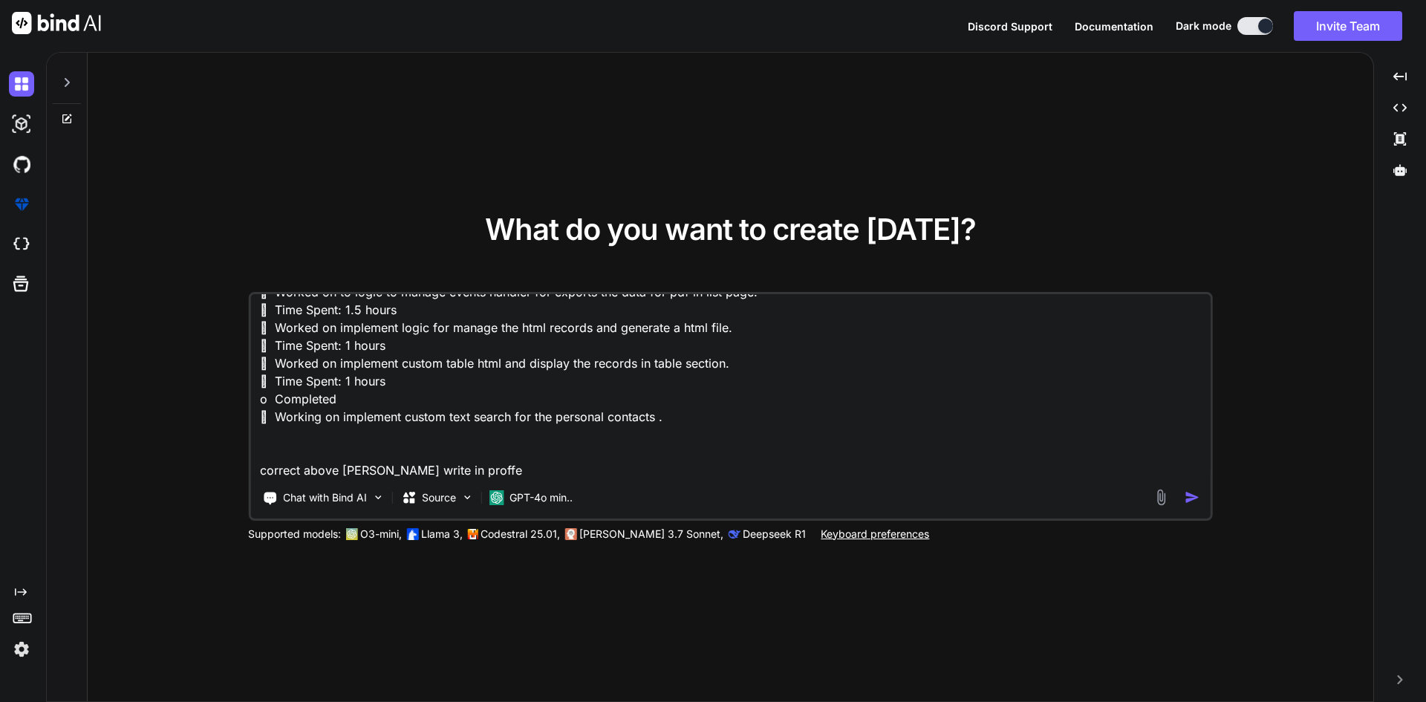
type textarea "x"
type textarea " Worked on implementing logic to export the pdf file for call history page.  …"
type textarea "x"
type textarea " Worked on implementing logic to export the pdf file for call history page.  …"
type textarea "x"
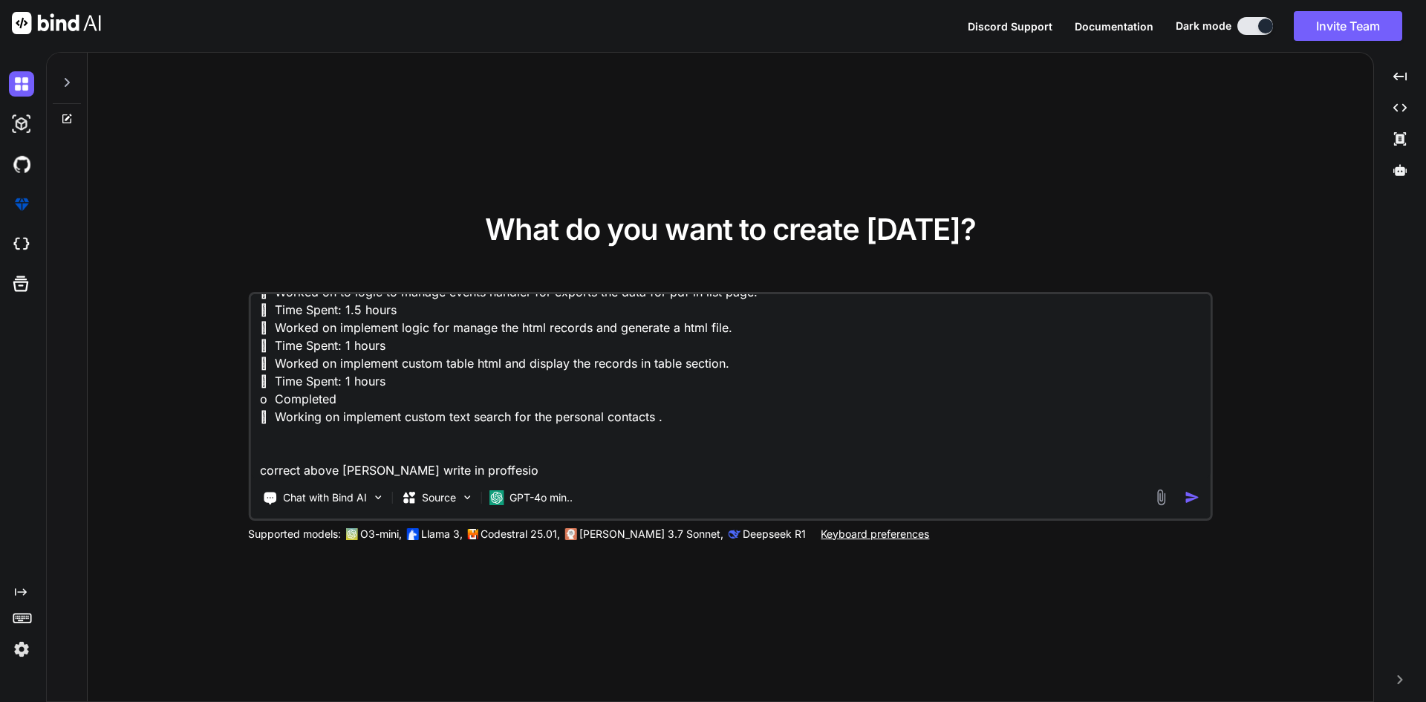
type textarea " Worked on implementing logic to export the pdf file for call history page.  …"
type textarea "x"
type textarea " Worked on implementing logic to export the pdf file for call history page.  …"
type textarea "x"
type textarea " Worked on implementing logic to export the pdf file for call history page.  …"
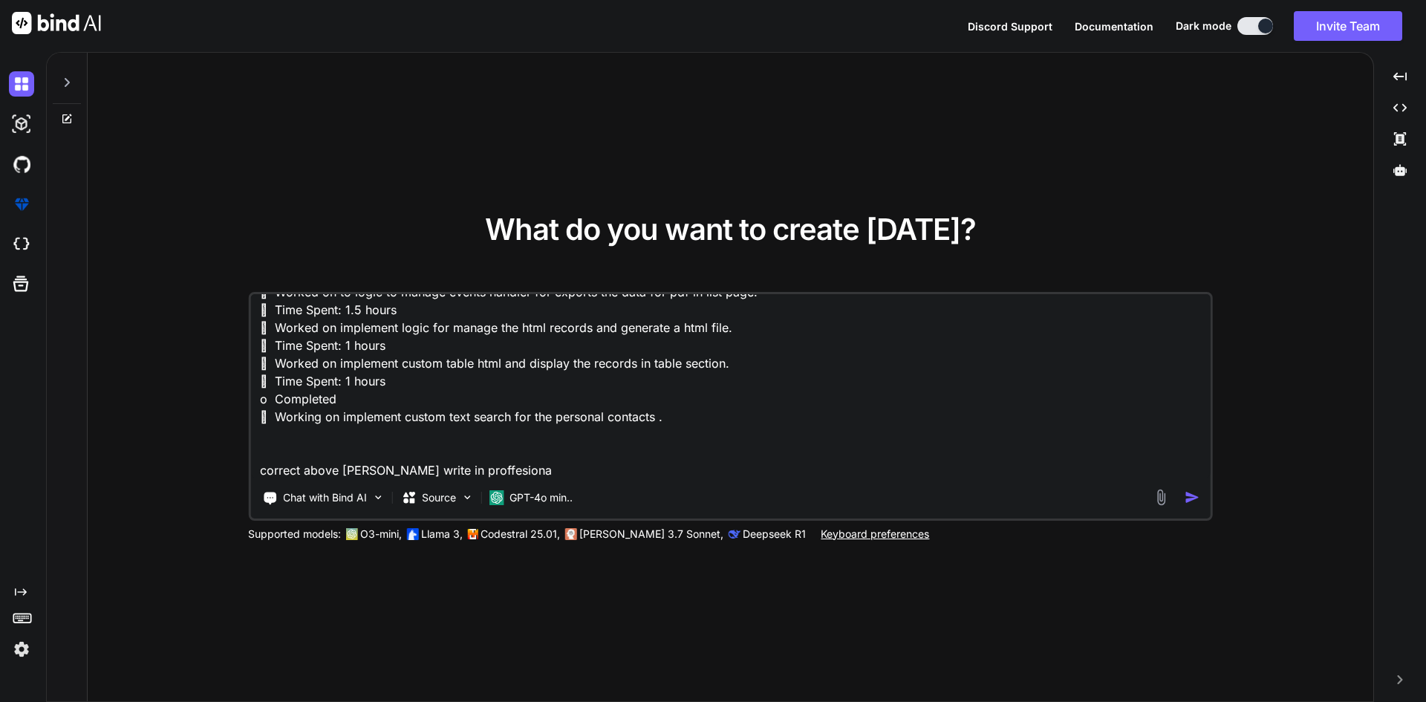
type textarea "x"
type textarea " Worked on implementing logic to export the pdf file for call history page.  …"
type textarea "x"
type textarea " Worked on implementing logic to export the pdf file for call history page.  …"
type textarea "x"
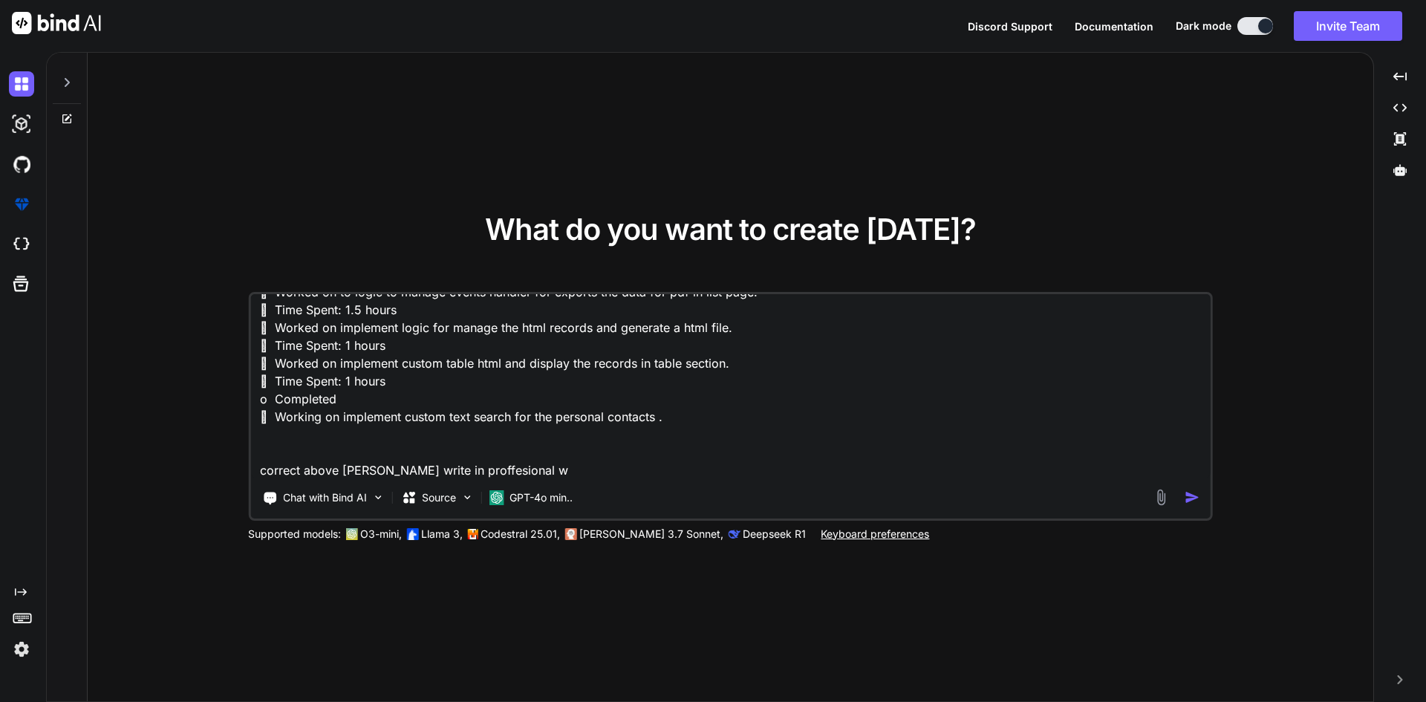
type textarea " Worked on implementing logic to export the pdf file for call history page.  …"
type textarea "x"
type textarea " Worked on implementing logic to export the pdf file for call history page.  …"
type textarea "x"
type textarea " Worked on implementing logic to export the pdf file for call history page.  …"
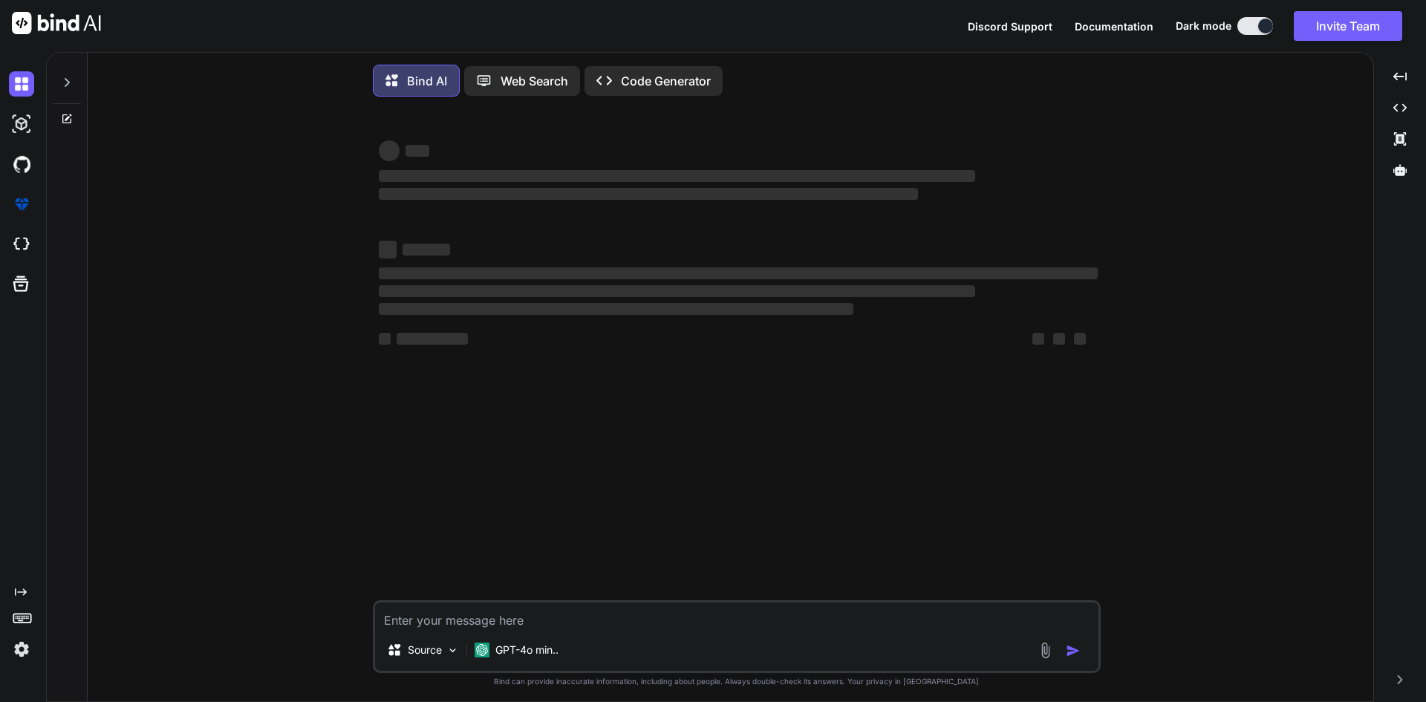
click at [1195, 504] on div "‌ ‌ ‌ ‌ ‌ ‌ ‌ ‌ ‌ ‌ ‌ ‌ ‌ ‌ Source GPT-4o min.. Created with Bind Always check …" at bounding box center [737, 406] width 1274 height 597
type textarea "x"
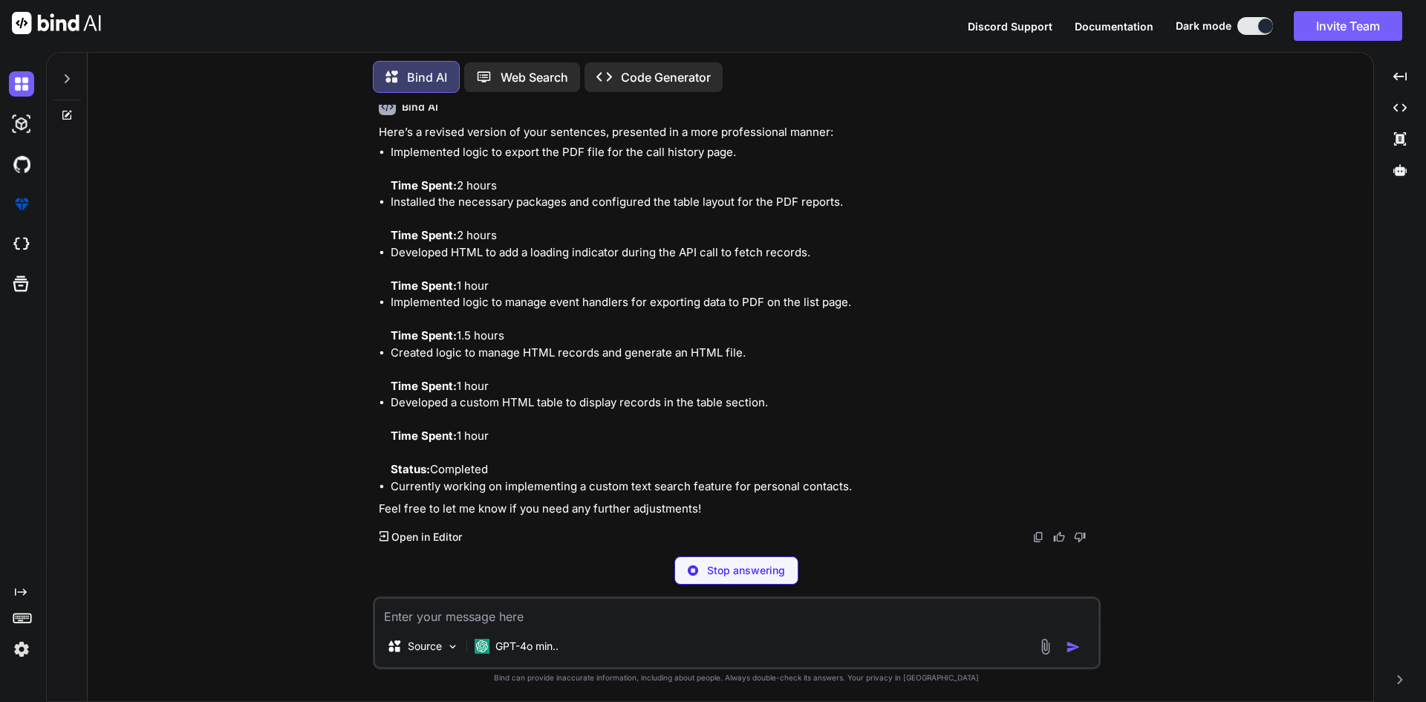
scroll to position [103, 0]
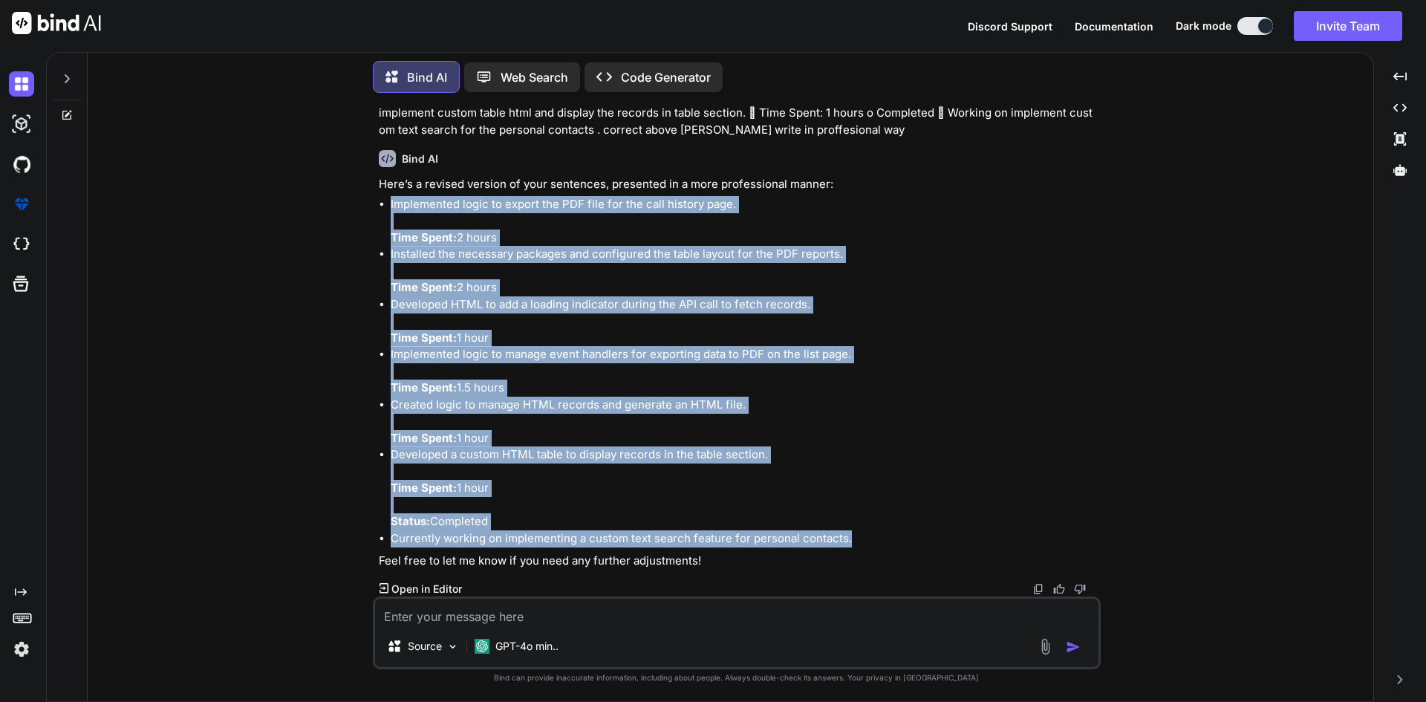
copy ul "Implemented logic to export the PDF file for the call history page. Time Spent:…"
drag, startPoint x: 460, startPoint y: 221, endPoint x: 846, endPoint y: 533, distance: 497.0
click at [856, 537] on div "You  Worked on implementing logic to export the pdf file for call history page…" at bounding box center [737, 403] width 728 height 597
